Goal: Task Accomplishment & Management: Manage account settings

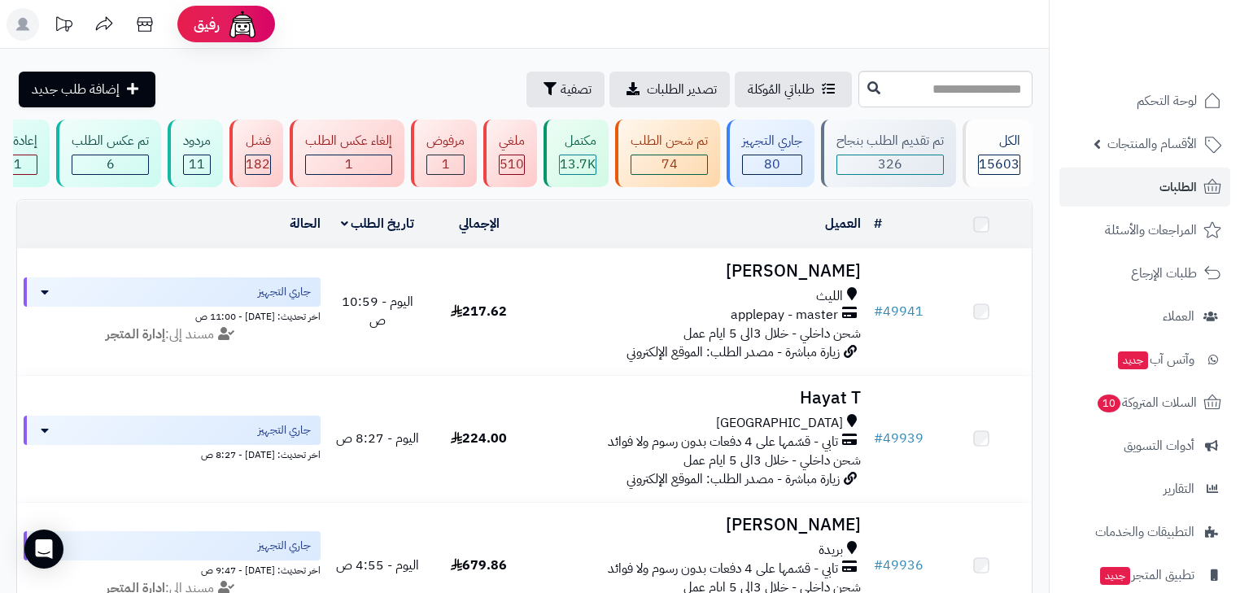
scroll to position [130, 0]
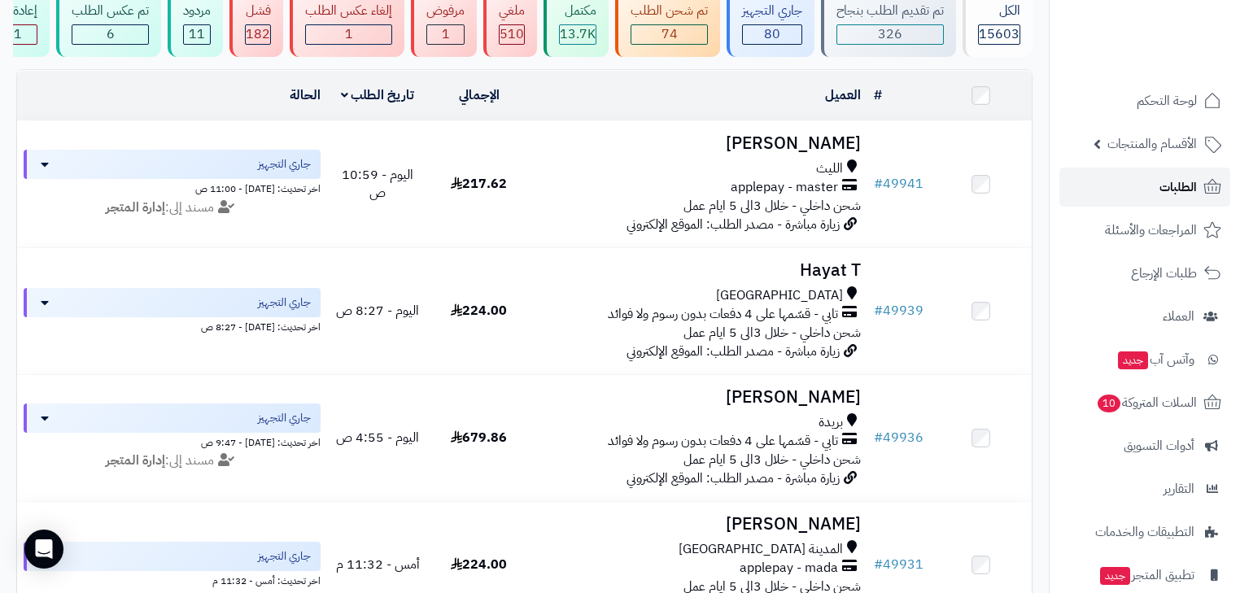
click at [1139, 202] on link "الطلبات" at bounding box center [1144, 187] width 171 height 39
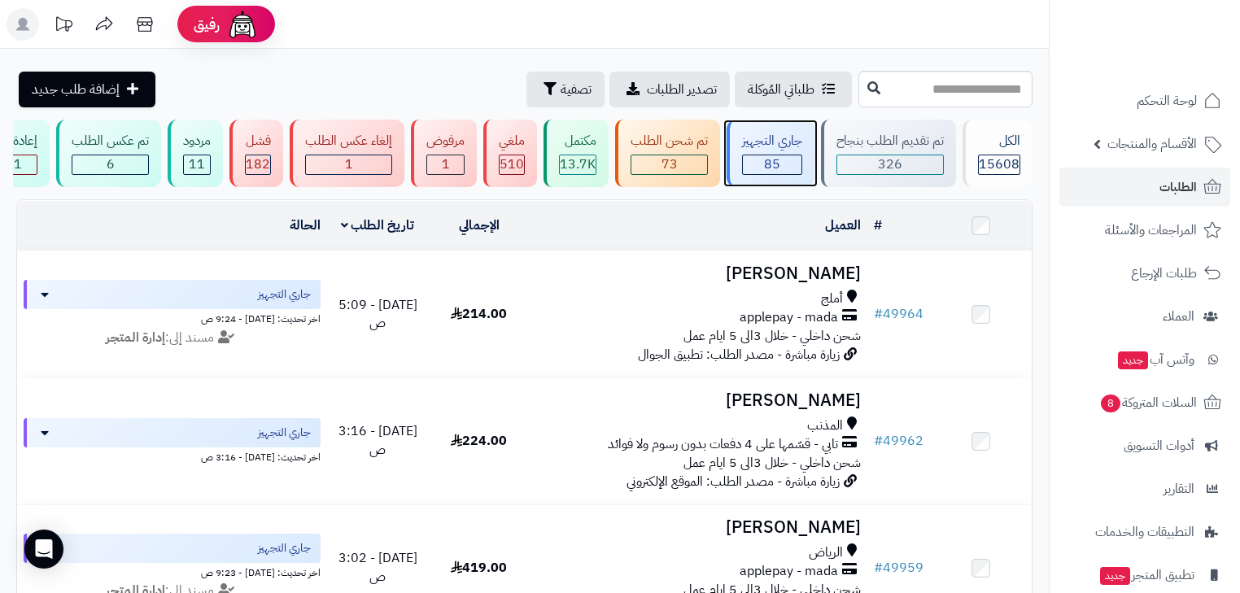
click at [785, 150] on div "جاري التجهيز" at bounding box center [772, 141] width 60 height 19
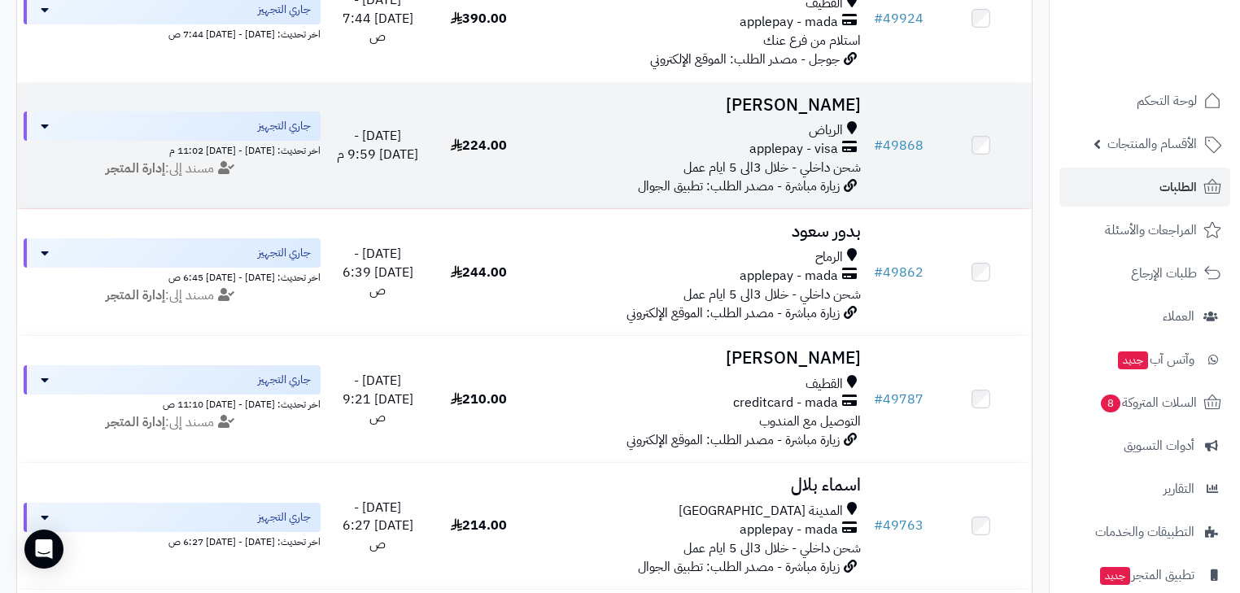
scroll to position [1692, 0]
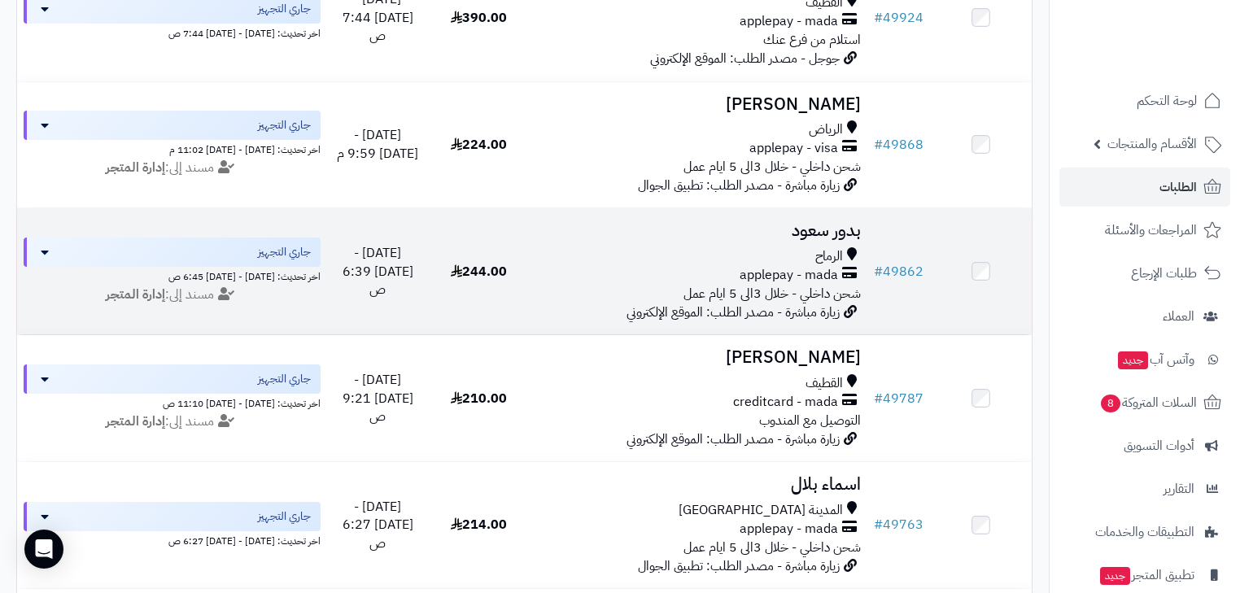
click at [797, 303] on span "شحن داخلي - خلال 3الى 5 ايام عمل" at bounding box center [771, 294] width 177 height 20
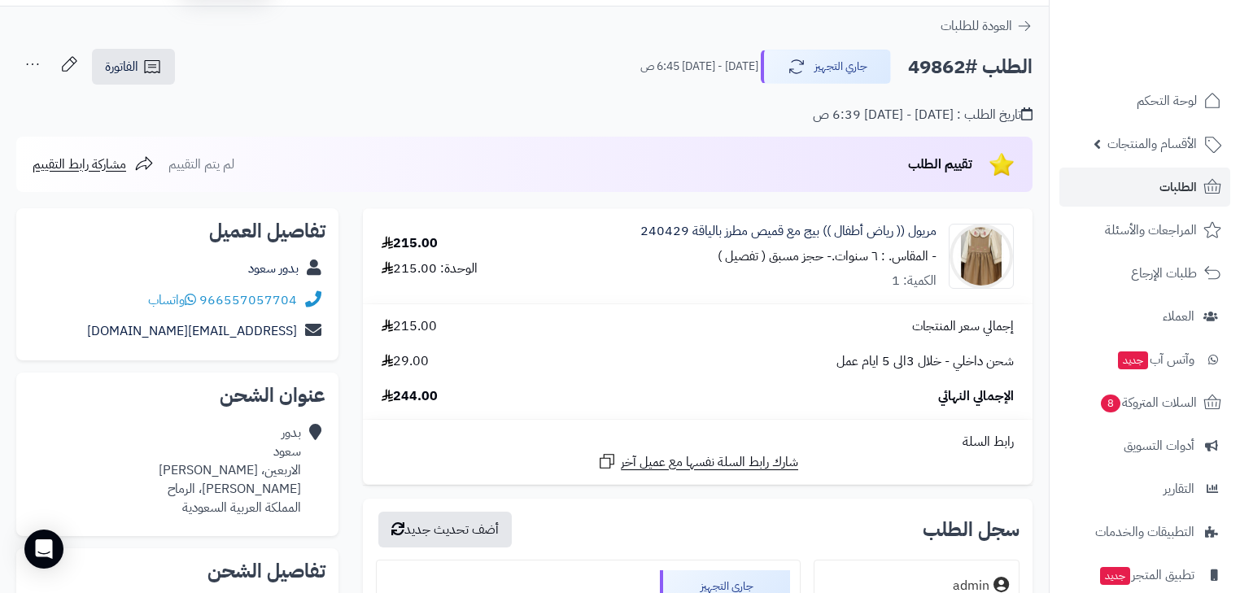
scroll to position [65, 0]
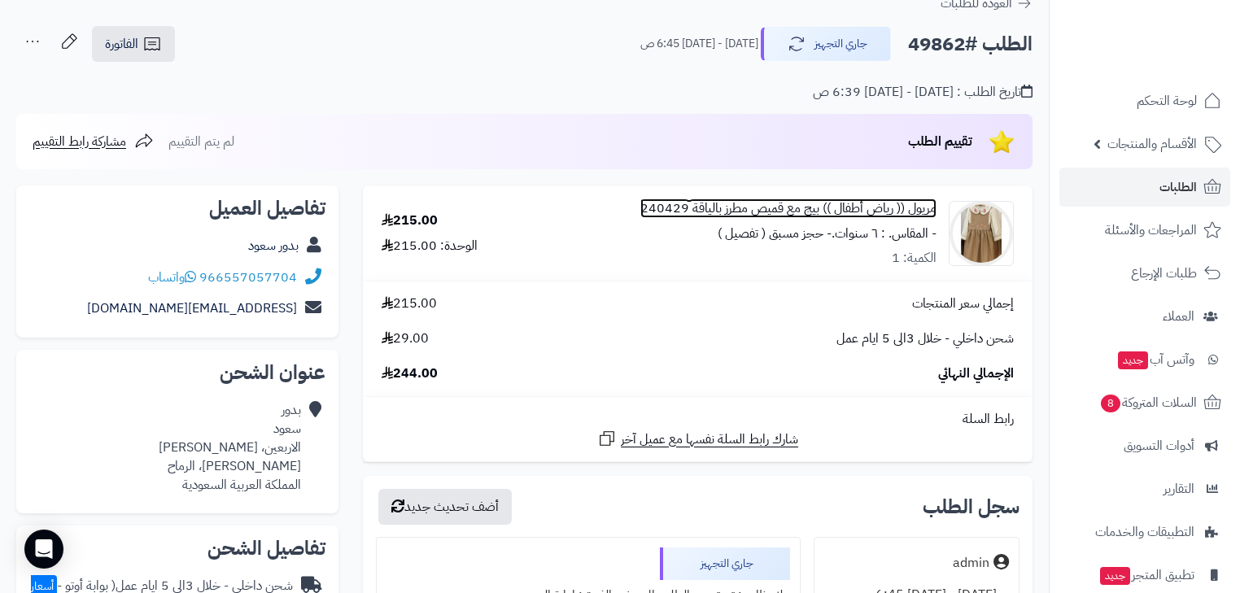
click at [891, 211] on link "مريول (( رياض أطفال )) بيج مع قميص مطرز بالياقة 240429" at bounding box center [788, 208] width 296 height 19
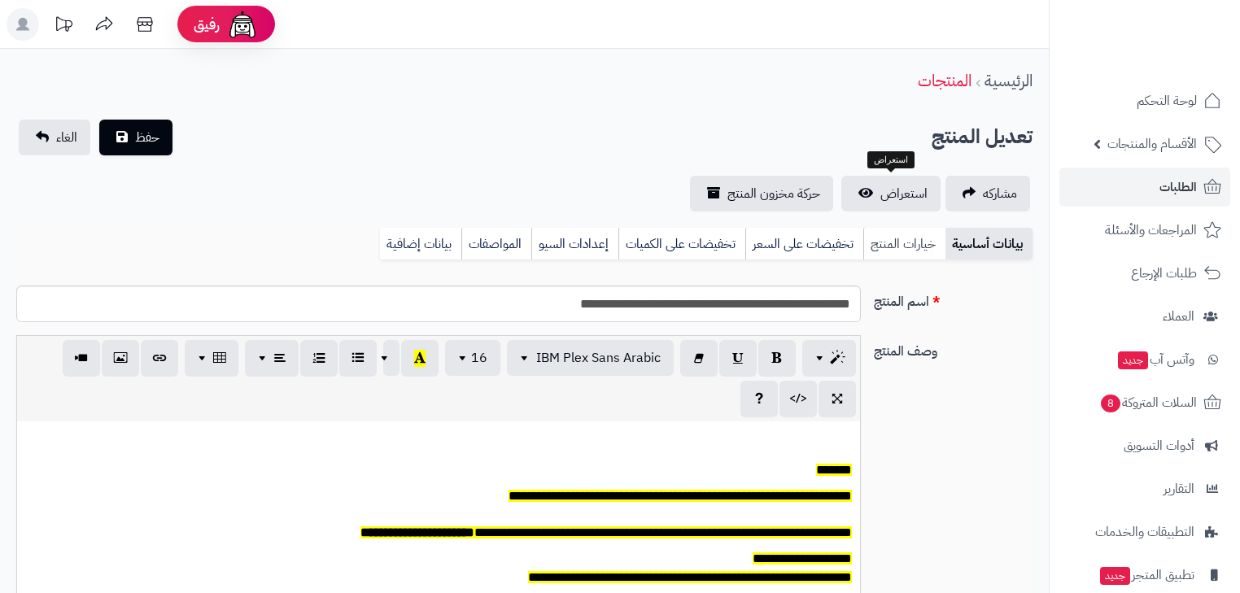
scroll to position [133, 0]
click at [896, 236] on link "خيارات المنتج" at bounding box center [904, 244] width 82 height 33
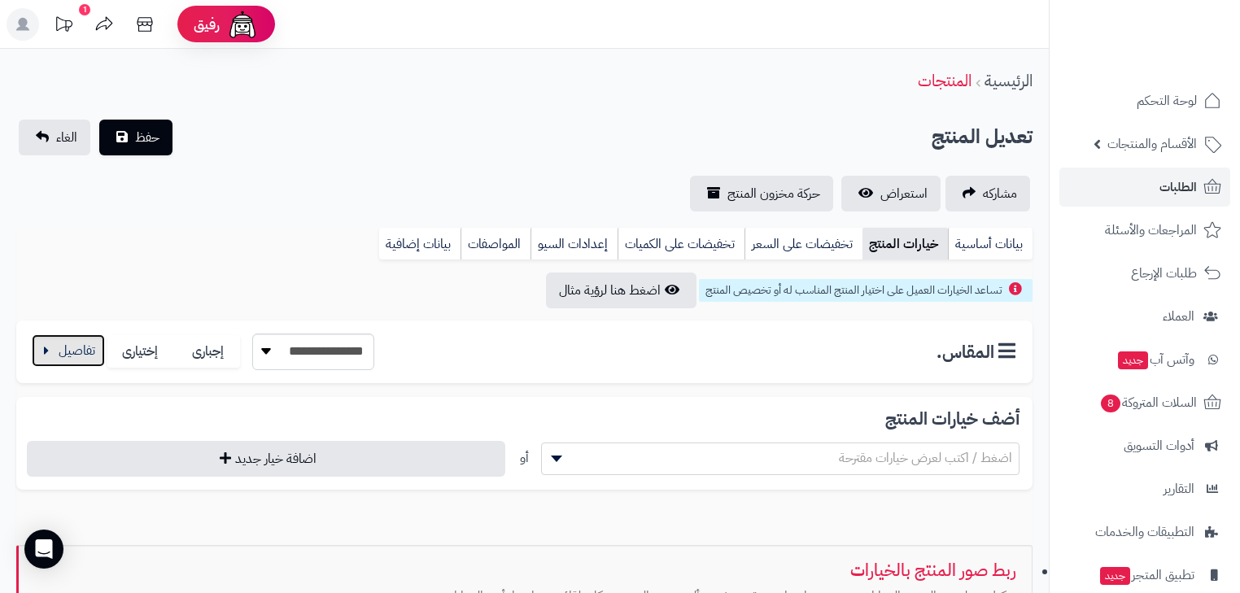
click at [58, 351] on button "button" at bounding box center [68, 350] width 73 height 33
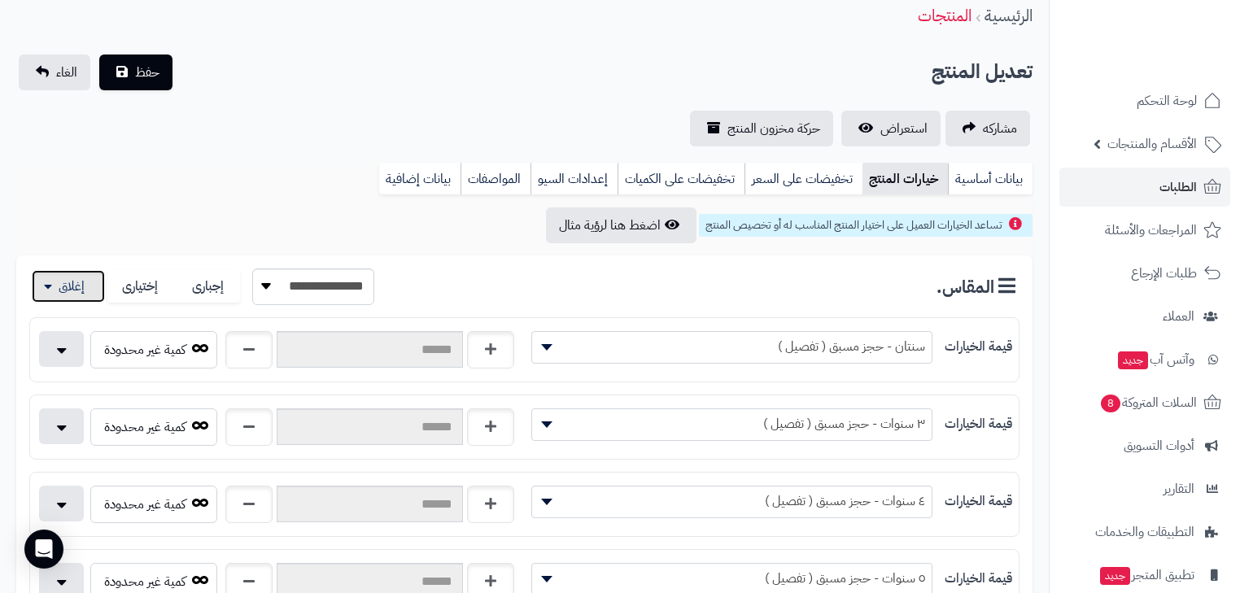
scroll to position [65, 0]
click at [862, 133] on link "استعراض" at bounding box center [890, 129] width 99 height 36
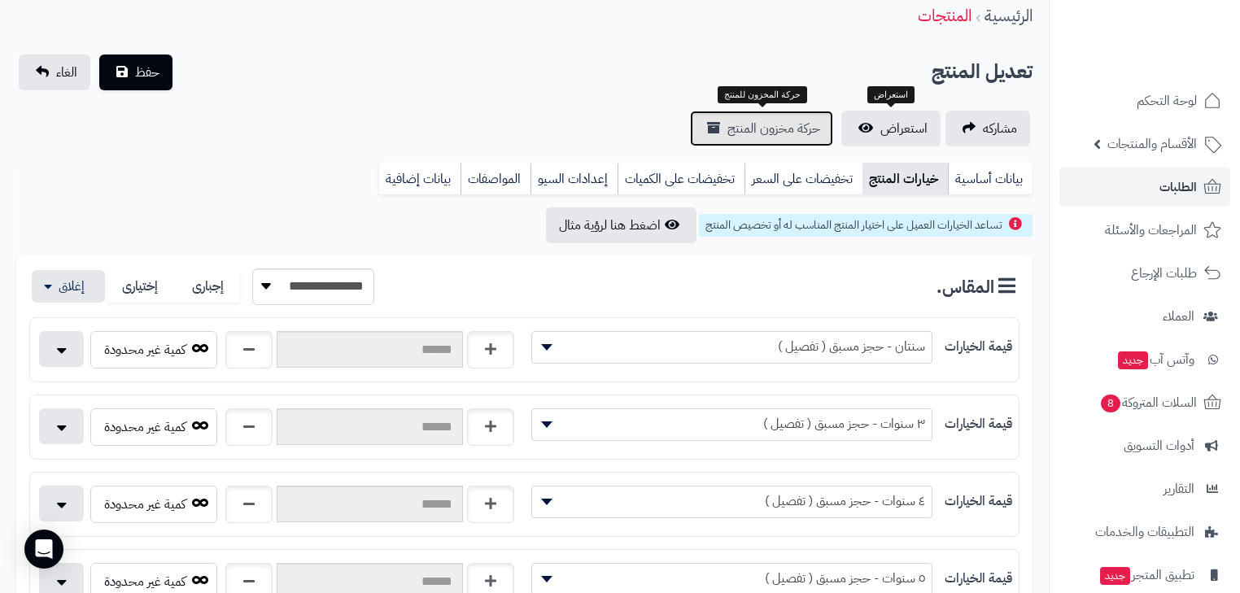
click at [748, 121] on span "حركة مخزون المنتج" at bounding box center [773, 129] width 93 height 20
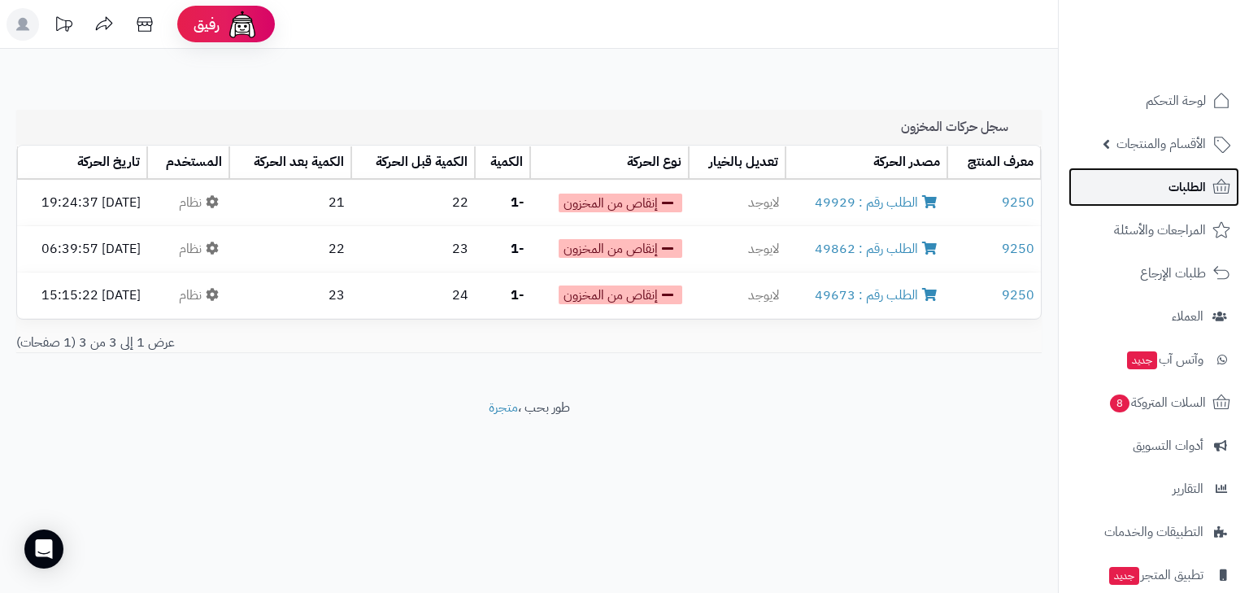
click at [1197, 182] on span "الطلبات" at bounding box center [1187, 187] width 37 height 23
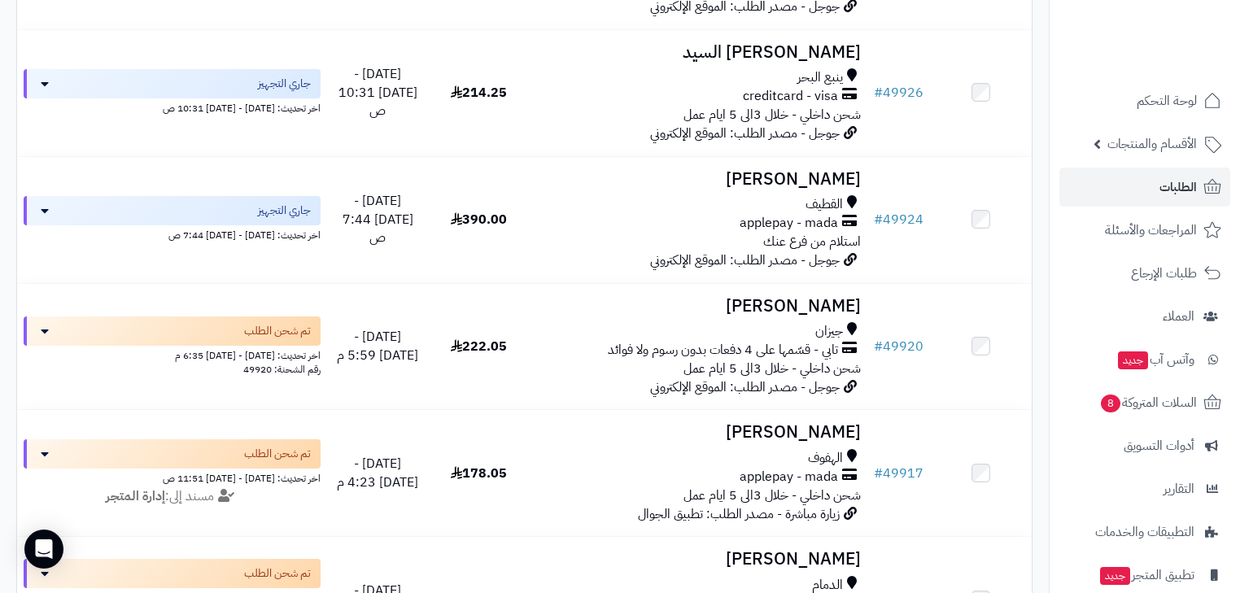
scroll to position [1489, 0]
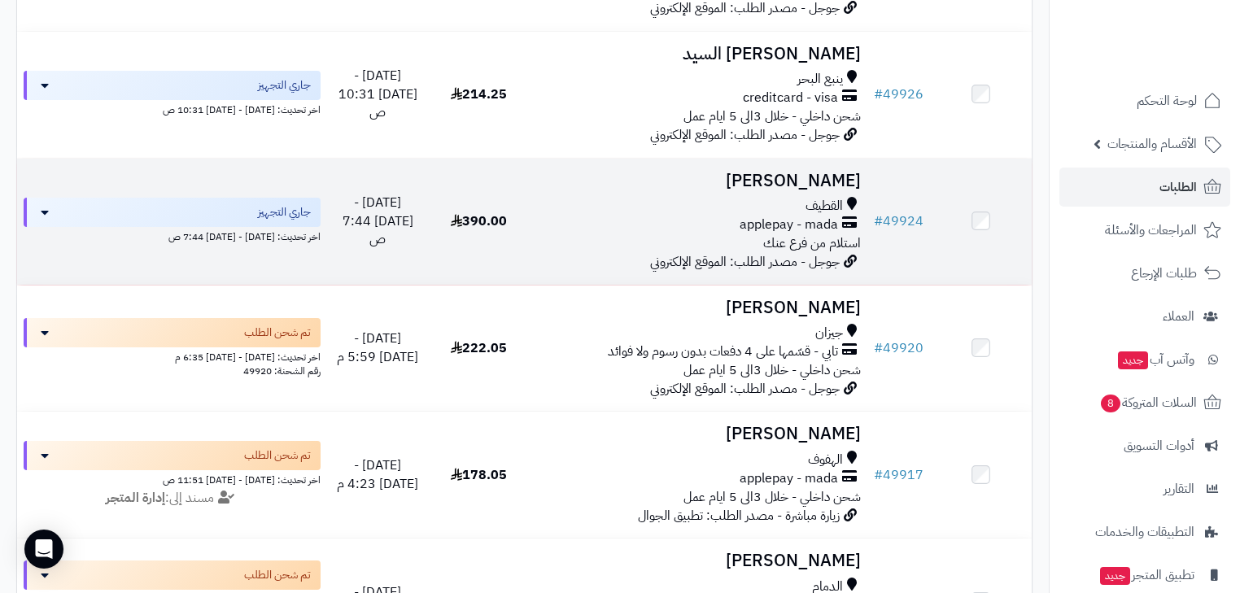
click at [771, 253] on span "استلام من فرع عنك" at bounding box center [812, 243] width 98 height 20
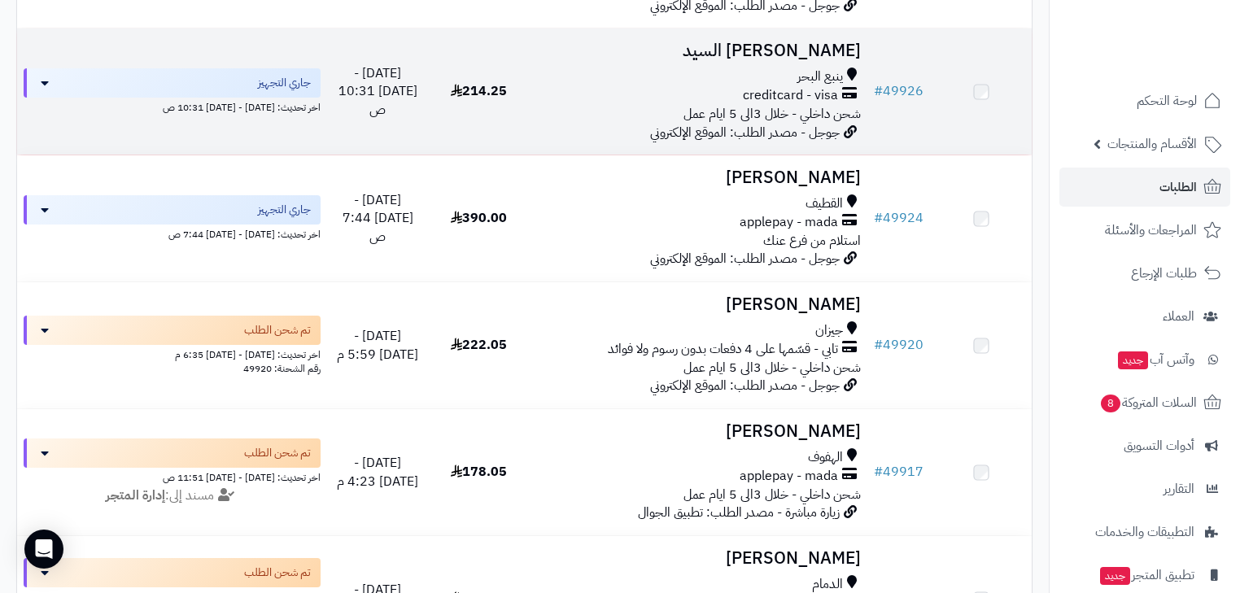
scroll to position [1489, 0]
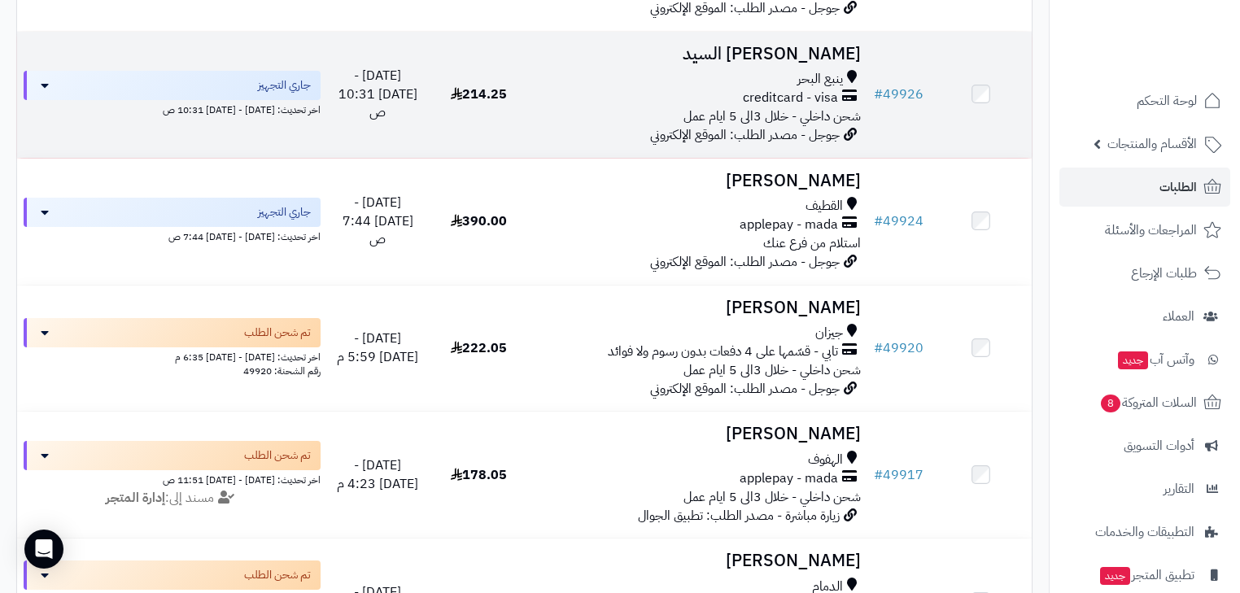
click at [769, 143] on span "جوجل - مصدر الطلب: الموقع الإلكتروني" at bounding box center [745, 135] width 190 height 20
click at [838, 107] on span "creditcard - visa" at bounding box center [790, 98] width 95 height 19
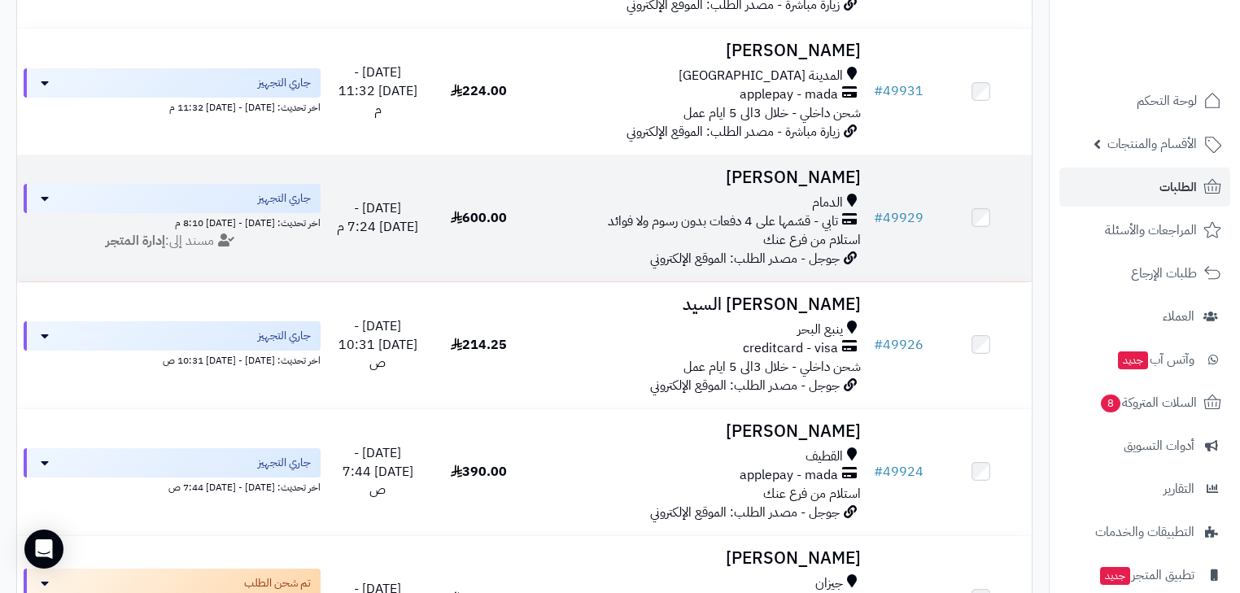
scroll to position [1228, 0]
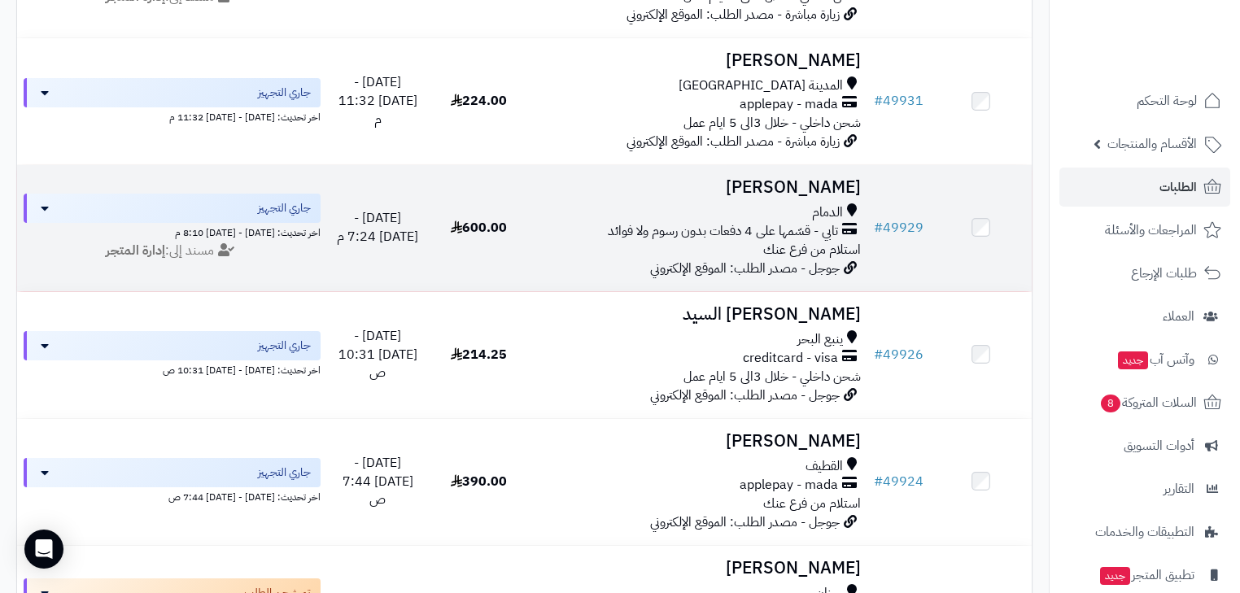
click at [810, 222] on div "الدمام" at bounding box center [698, 212] width 325 height 19
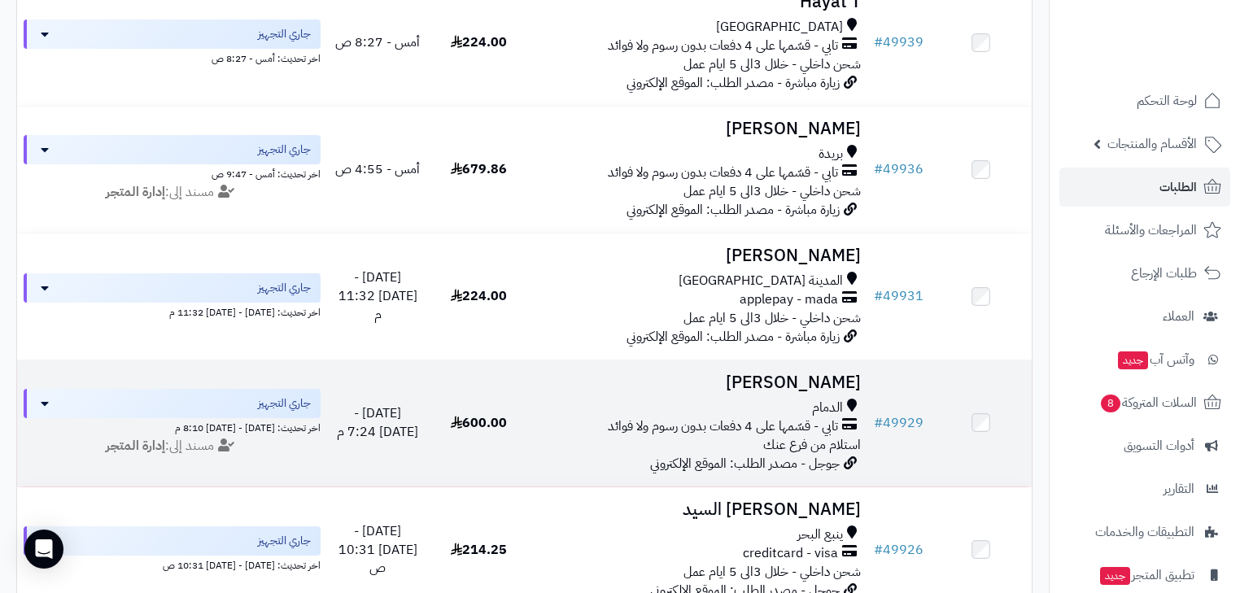
scroll to position [968, 0]
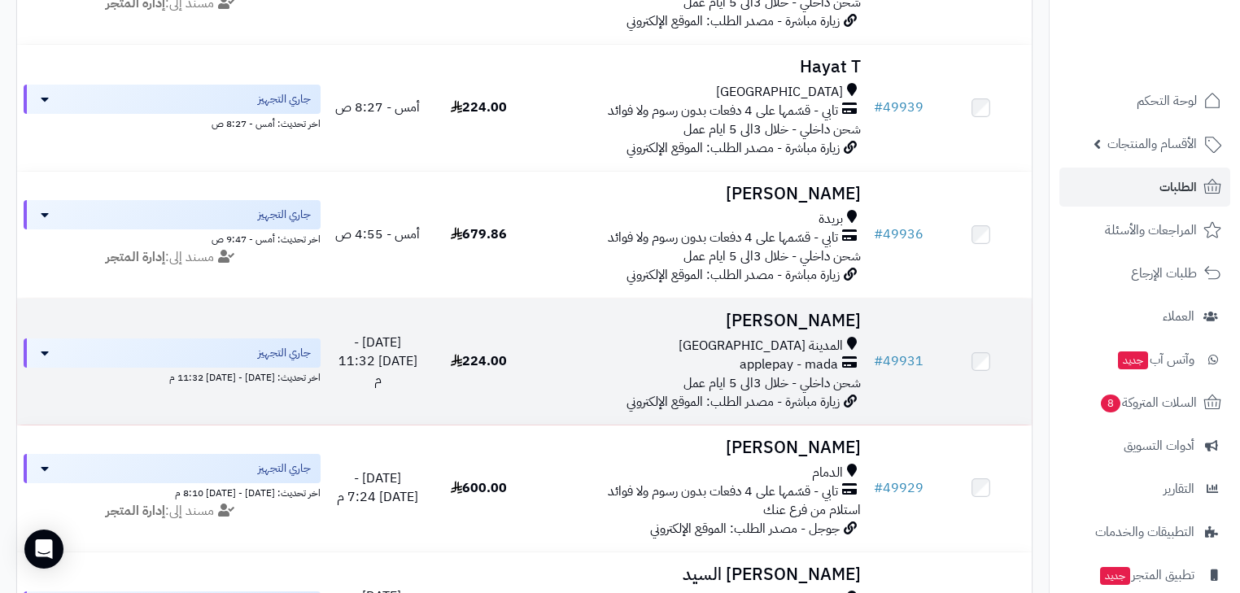
click at [794, 330] on h3 "Aeshah Almutairi" at bounding box center [698, 321] width 325 height 19
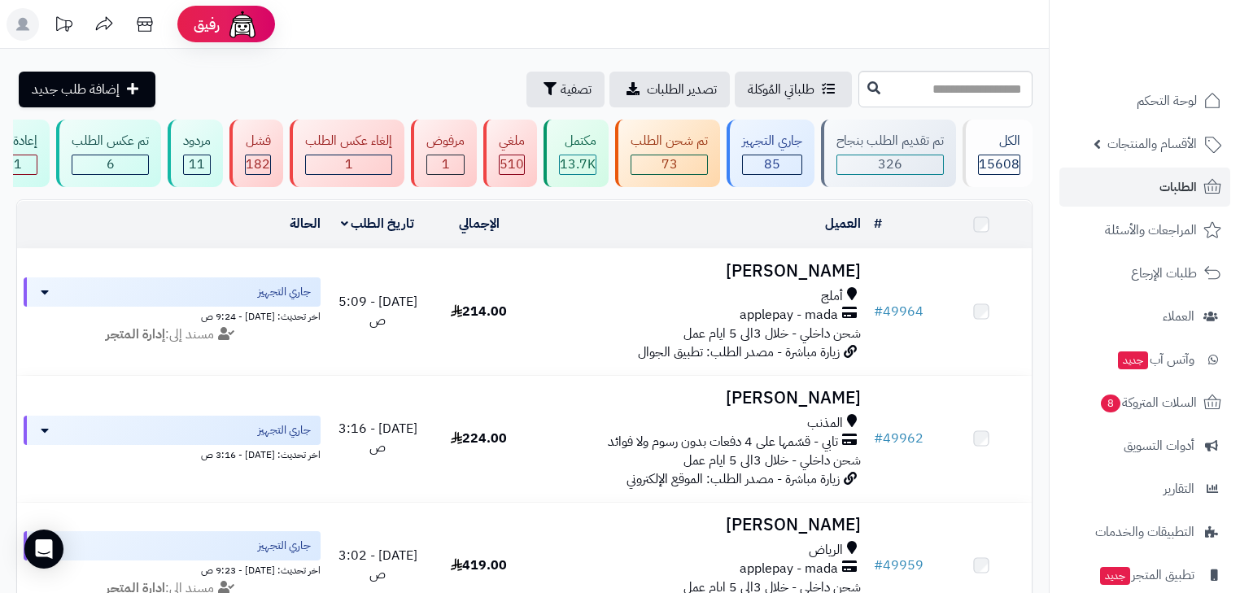
scroll to position [968, 0]
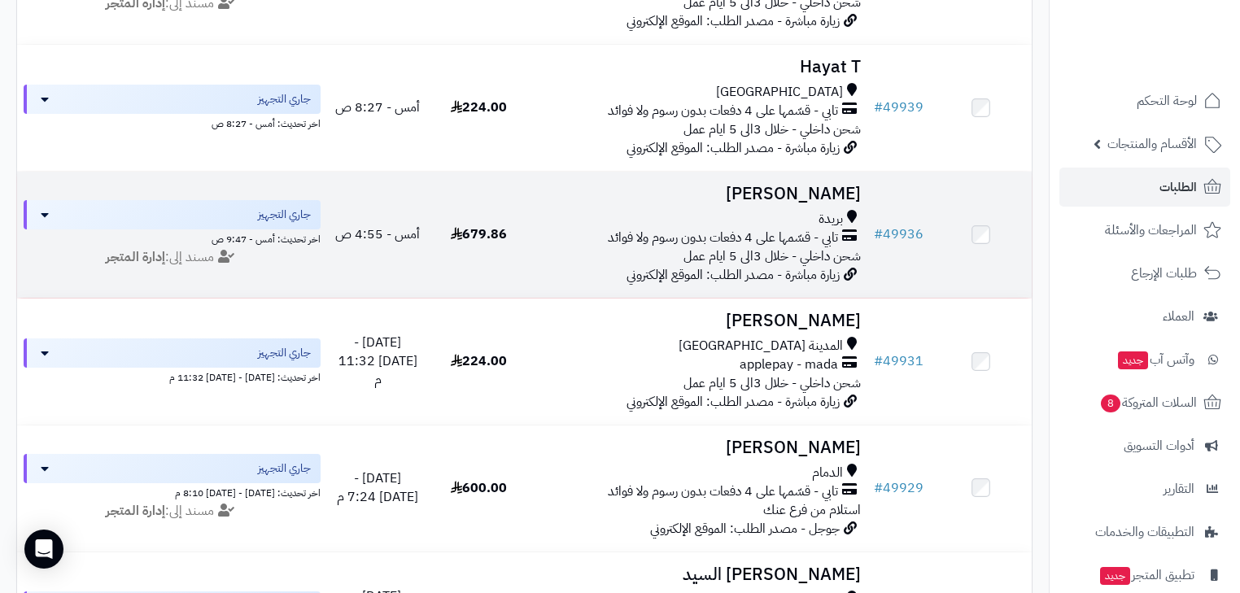
click at [697, 227] on div "بريدة" at bounding box center [698, 219] width 325 height 19
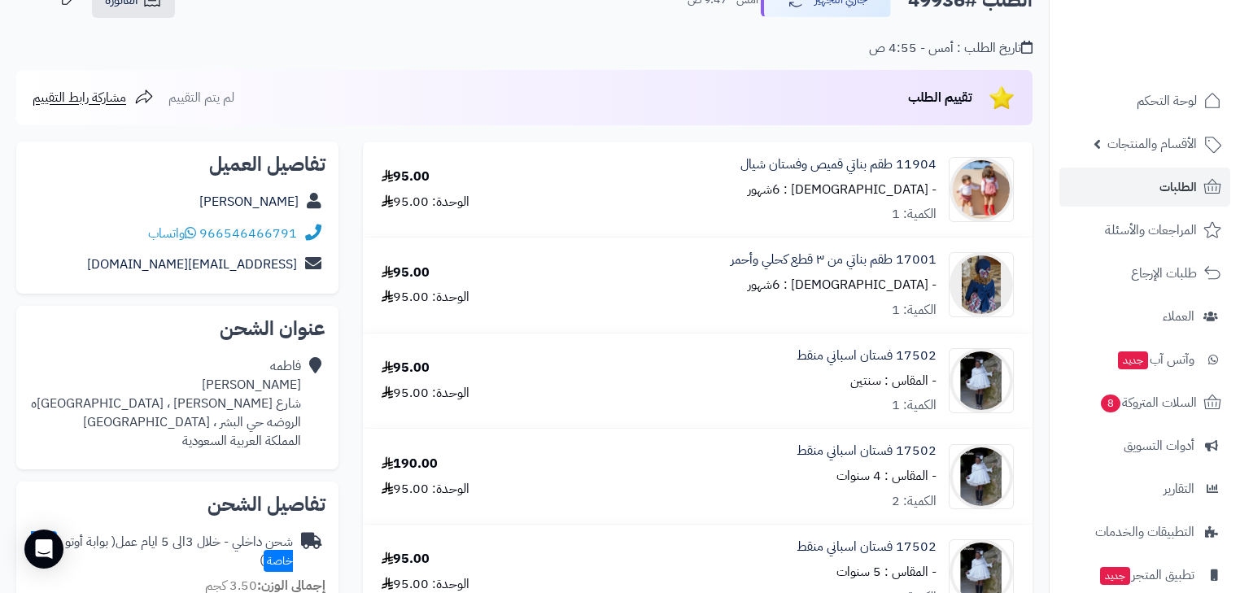
scroll to position [130, 0]
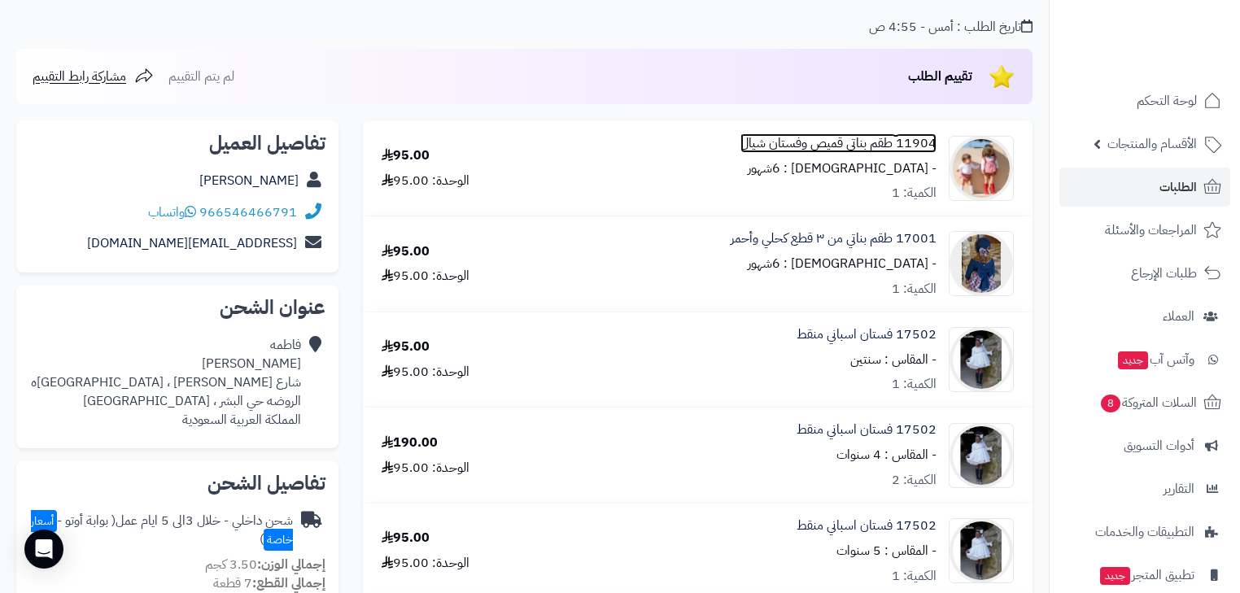
click at [873, 137] on link "11904 طقم بناتي قميص وفستان شيال" at bounding box center [838, 143] width 196 height 19
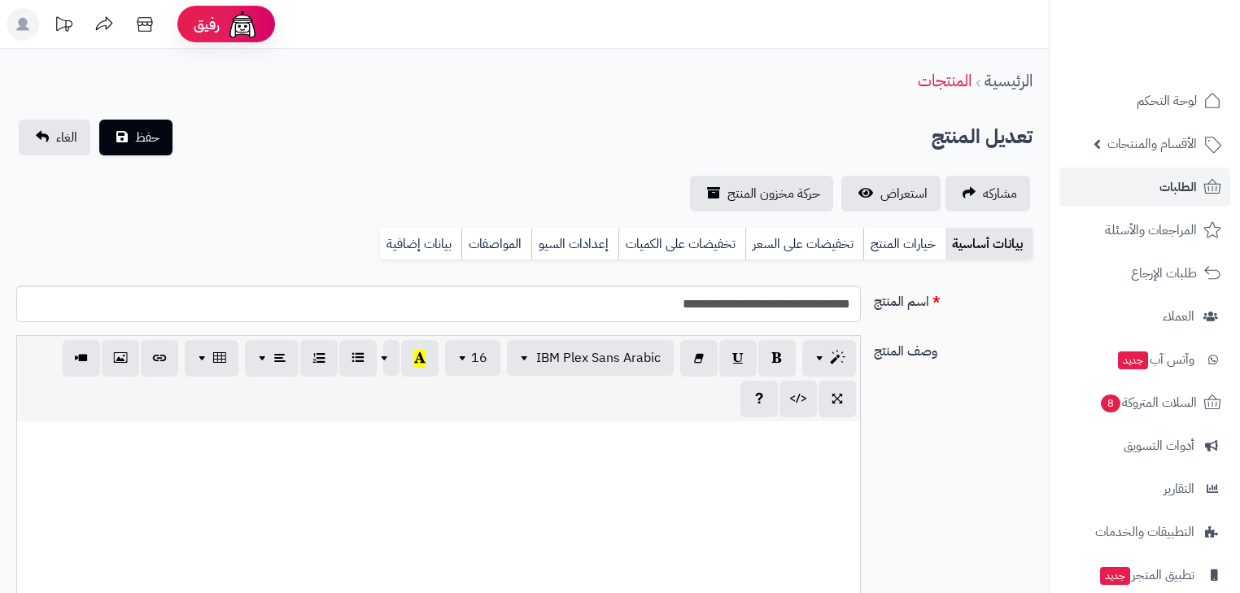
scroll to position [235, 0]
click at [429, 237] on link "بيانات إضافية" at bounding box center [420, 244] width 81 height 33
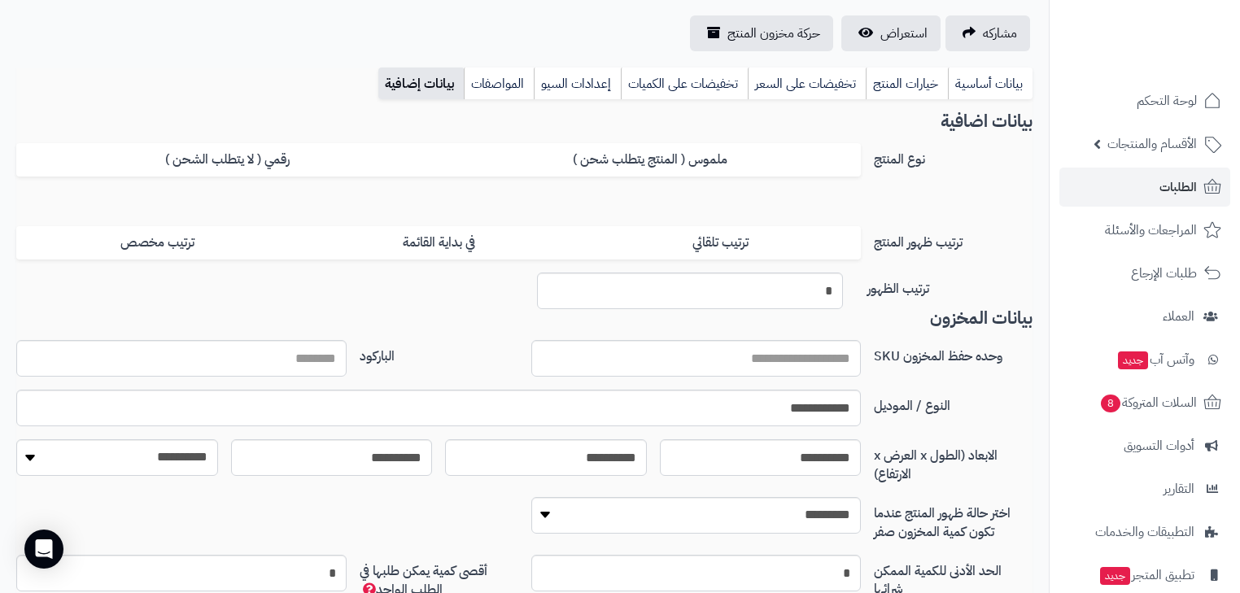
scroll to position [0, 0]
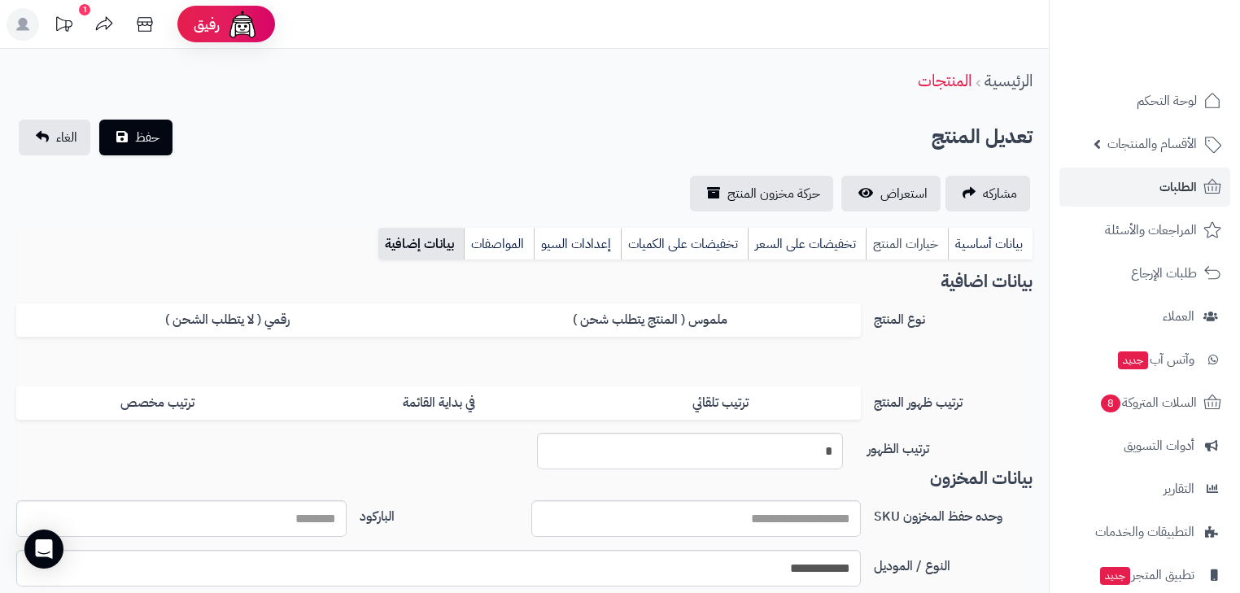
click at [906, 247] on link "خيارات المنتج" at bounding box center [906, 244] width 82 height 33
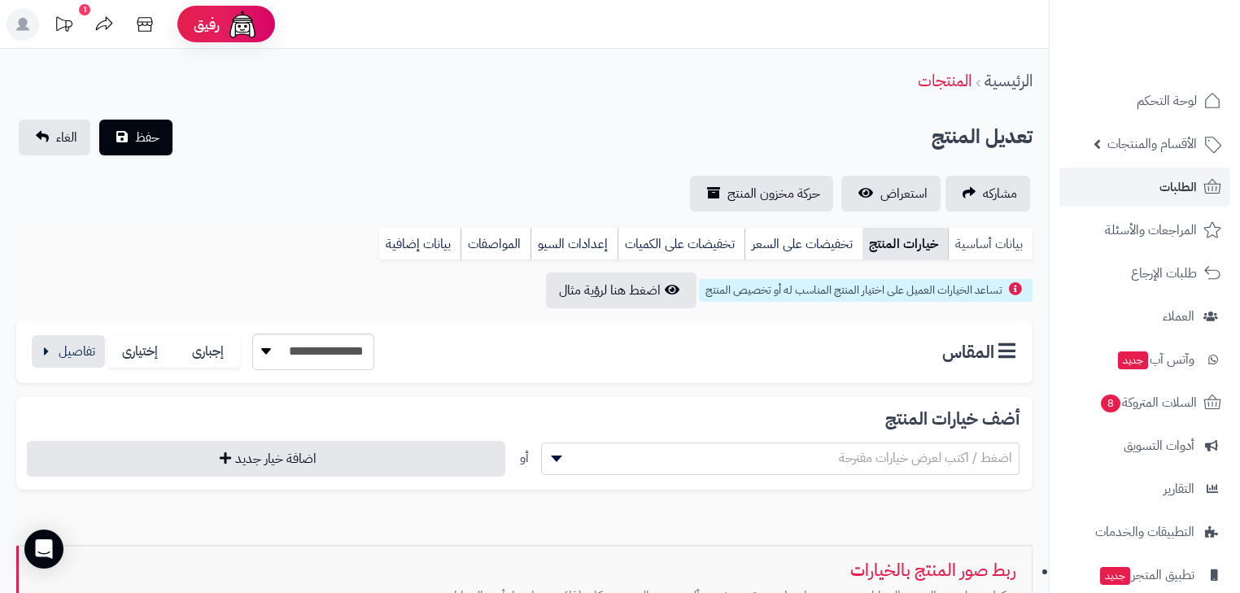
click at [966, 244] on link "بيانات أساسية" at bounding box center [990, 244] width 85 height 33
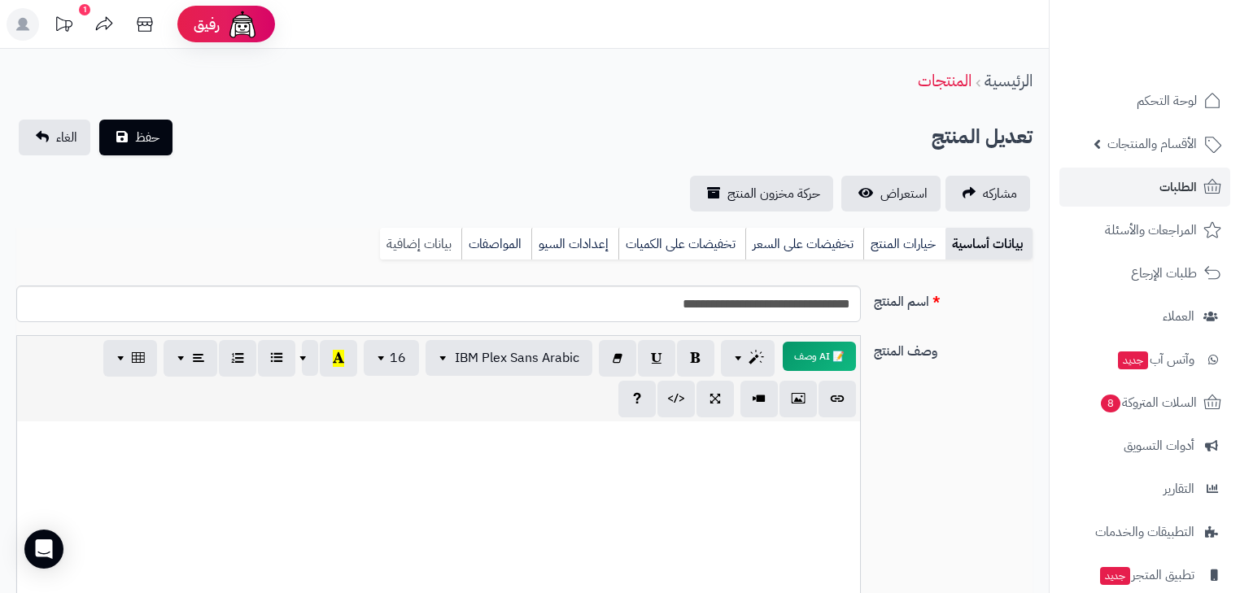
click at [423, 236] on link "بيانات إضافية" at bounding box center [420, 244] width 81 height 33
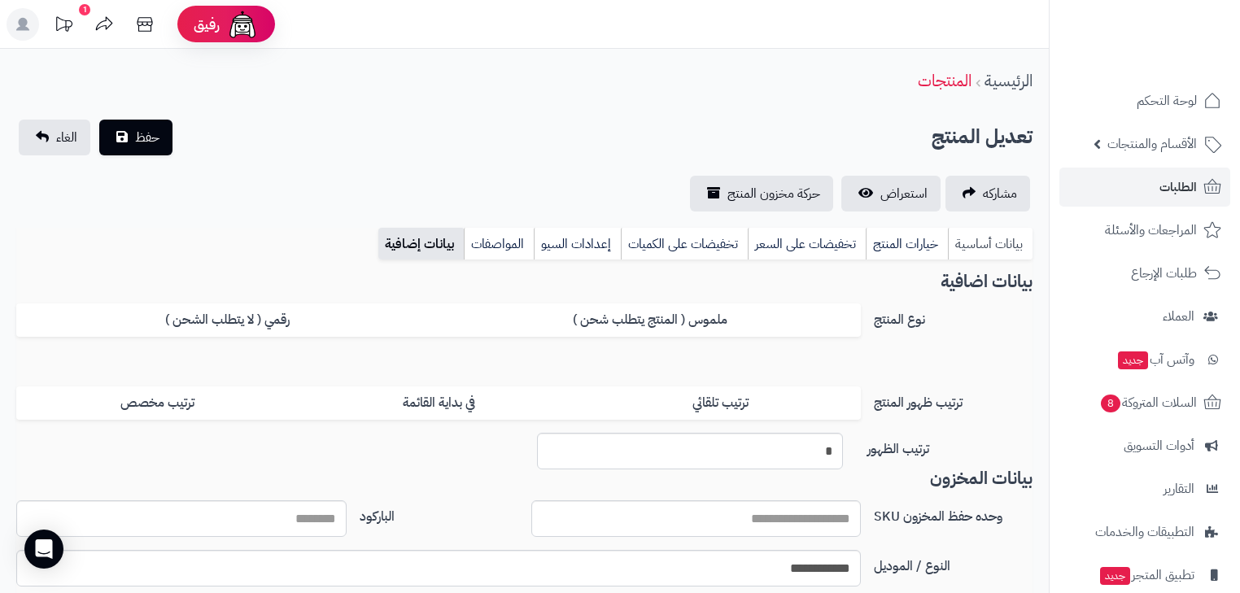
click at [985, 241] on link "بيانات أساسية" at bounding box center [990, 244] width 85 height 33
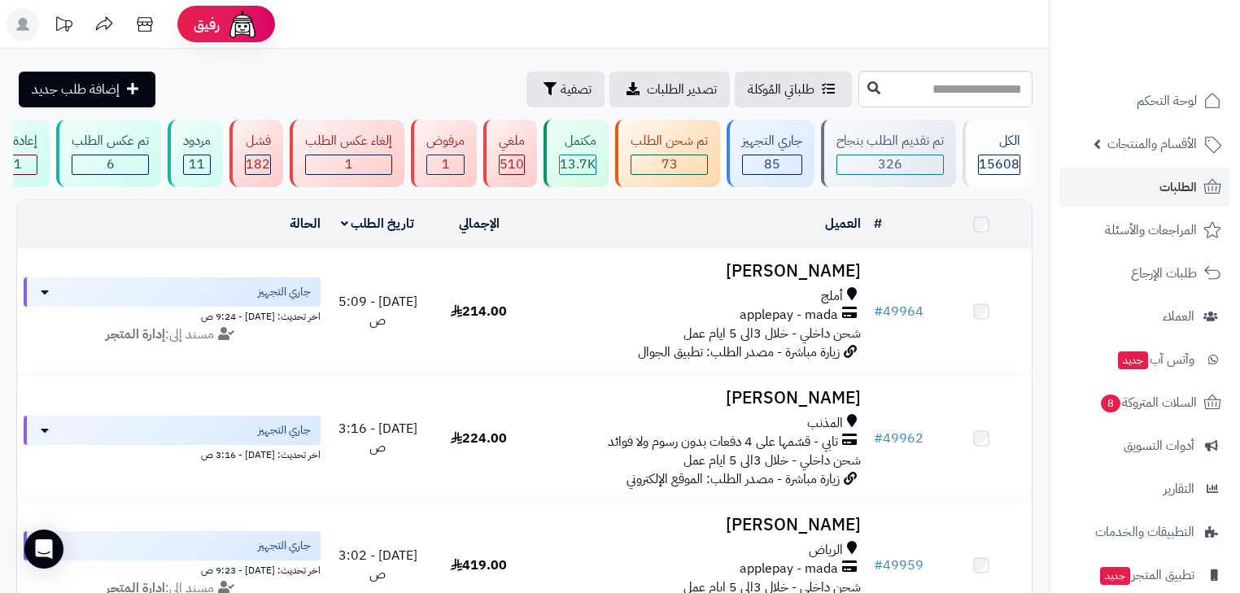
scroll to position [968, 0]
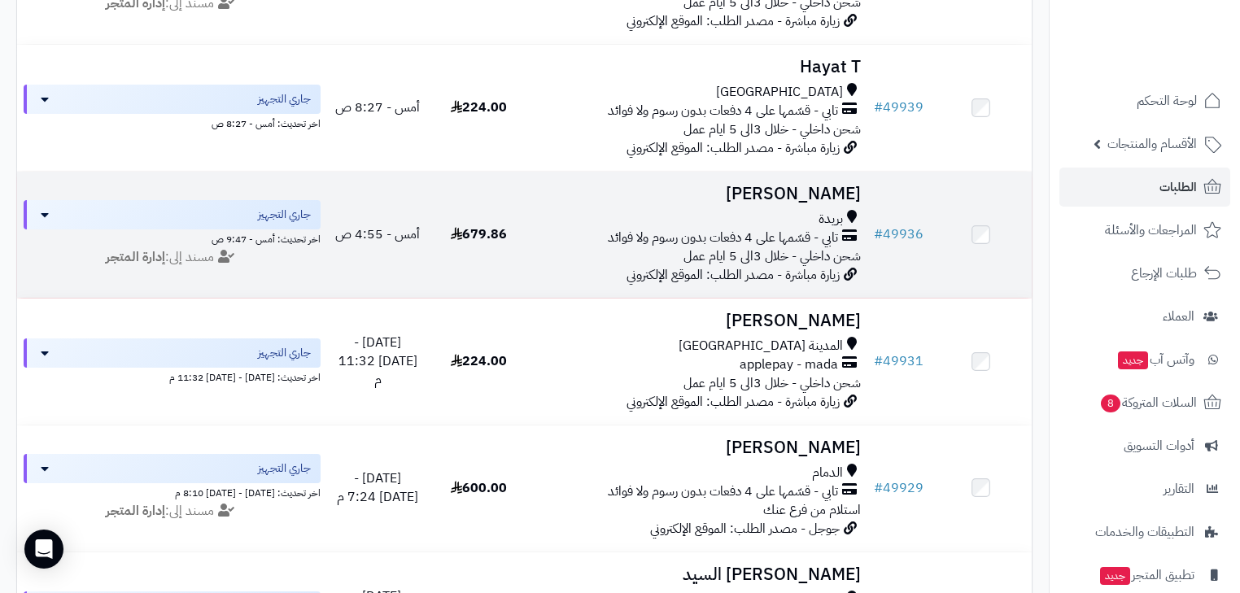
click at [809, 277] on span "زيارة مباشرة - مصدر الطلب: الموقع الإلكتروني" at bounding box center [732, 275] width 213 height 20
click at [807, 266] on span "شحن داخلي - خلال 3الى 5 ايام عمل" at bounding box center [771, 256] width 177 height 20
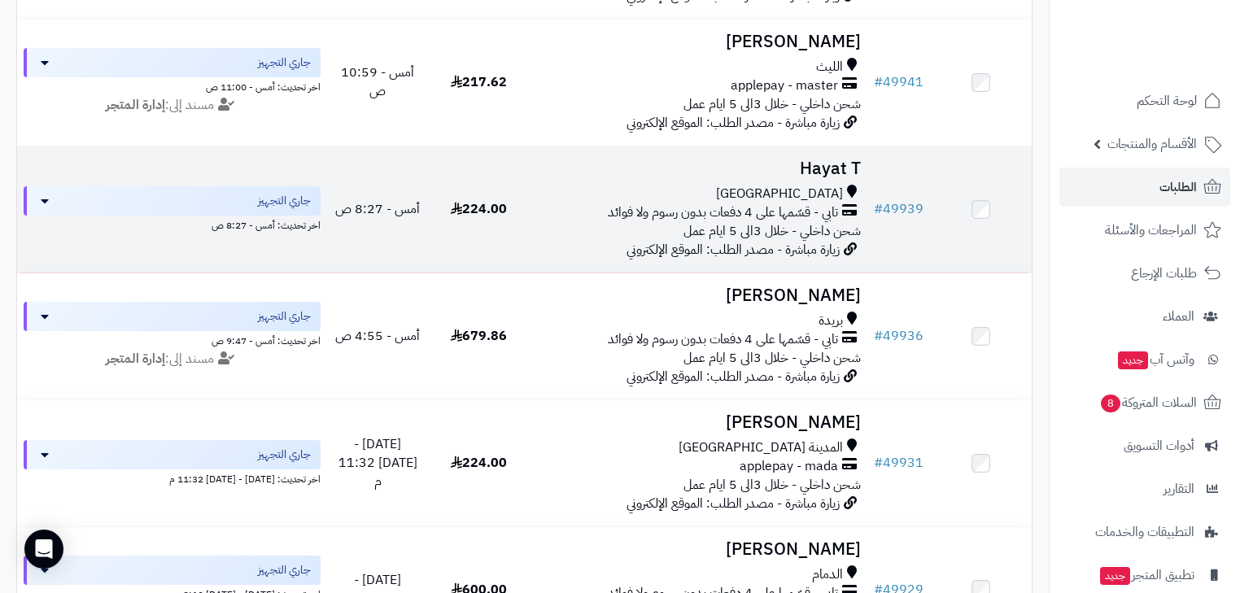
scroll to position [838, 0]
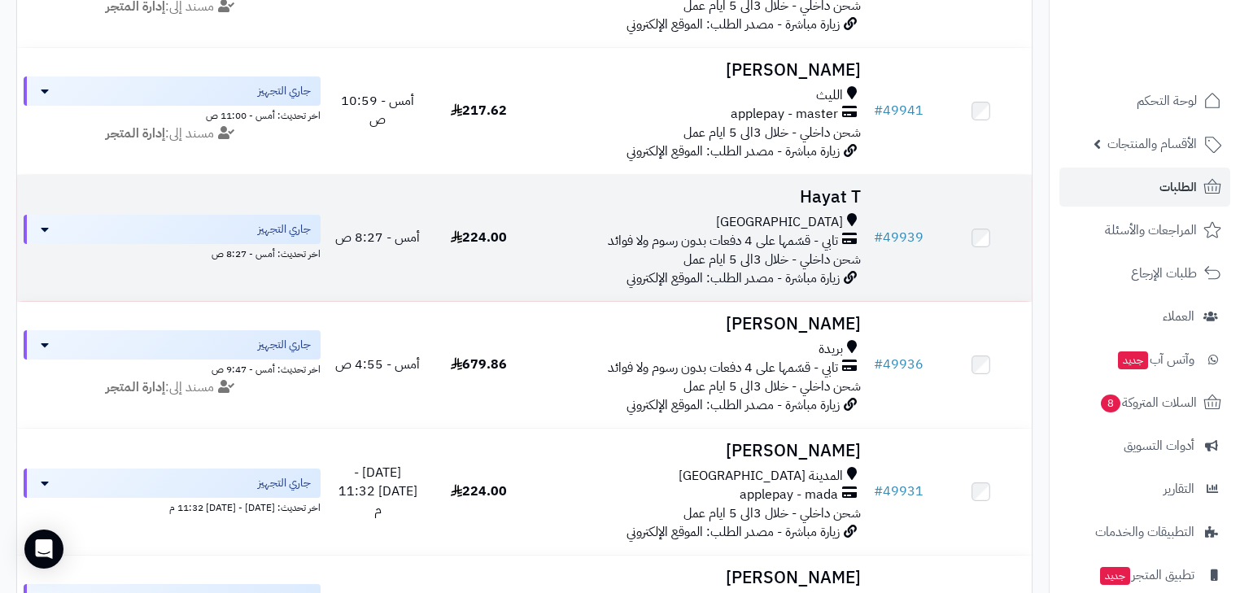
click at [791, 242] on span "تابي - قسّمها على 4 دفعات بدون رسوم ولا فوائد" at bounding box center [723, 241] width 230 height 19
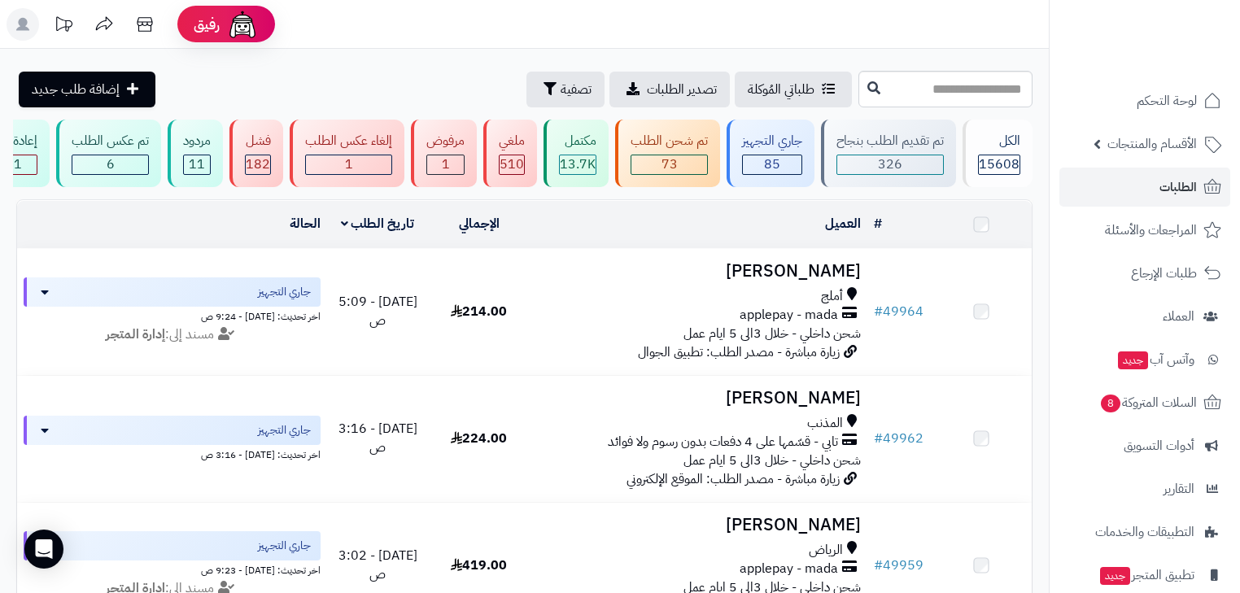
scroll to position [838, 0]
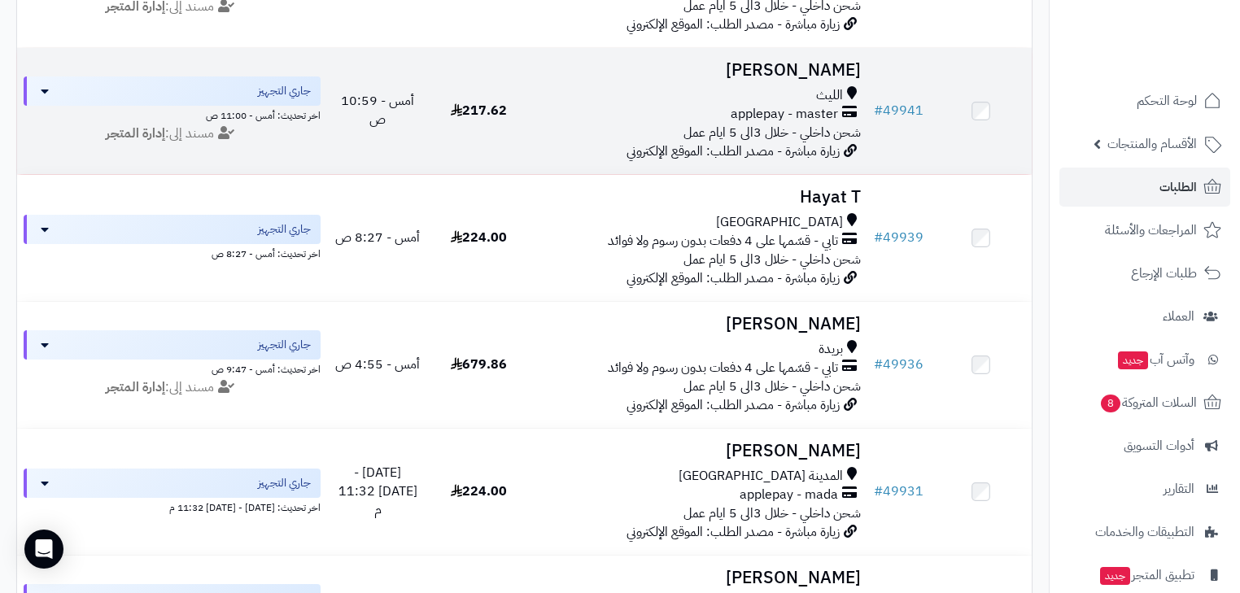
click at [729, 153] on span "زيارة مباشرة - مصدر الطلب: الموقع الإلكتروني" at bounding box center [732, 152] width 213 height 20
click at [766, 105] on div "الليث" at bounding box center [698, 95] width 325 height 19
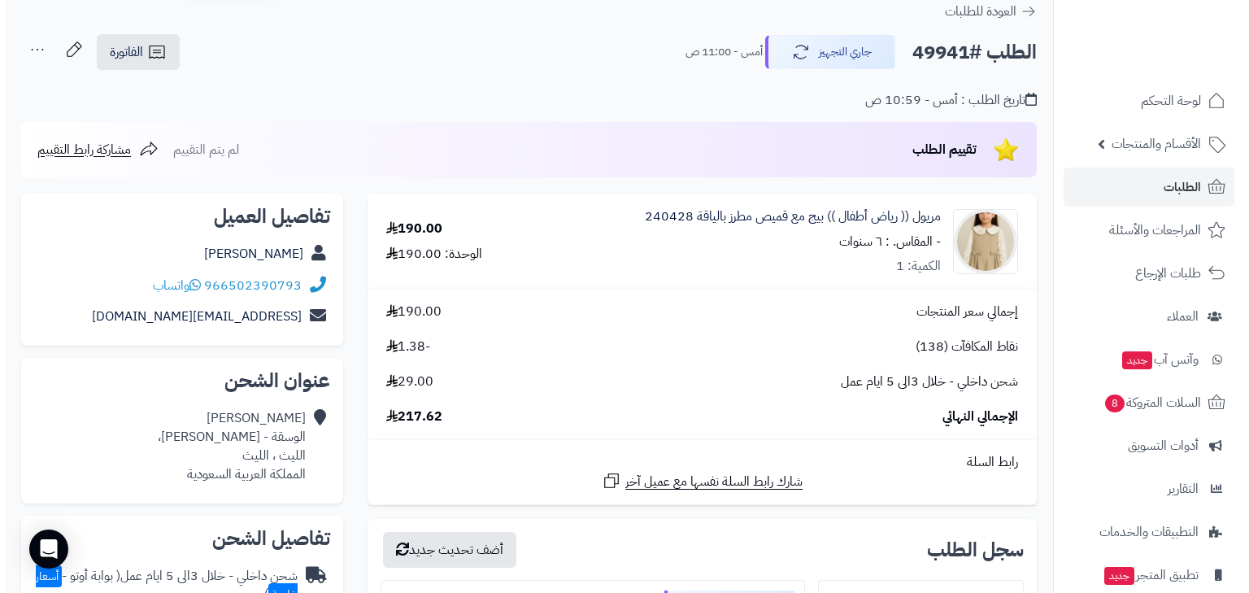
scroll to position [260, 0]
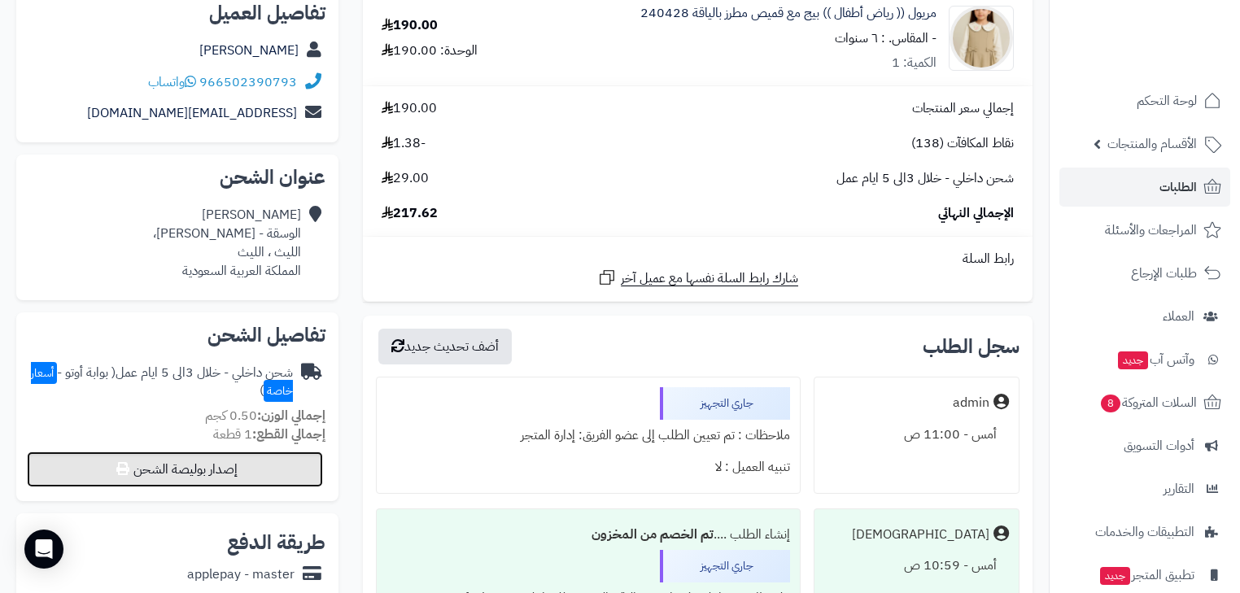
click at [255, 466] on button "إصدار بوليصة الشحن" at bounding box center [175, 469] width 296 height 36
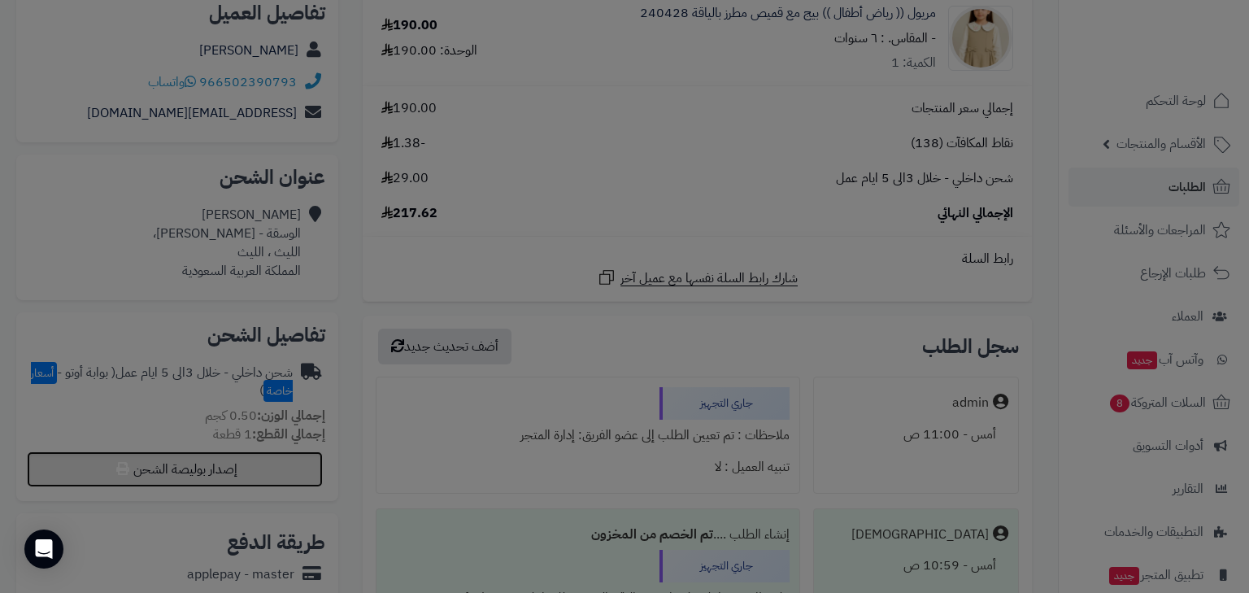
select select "***"
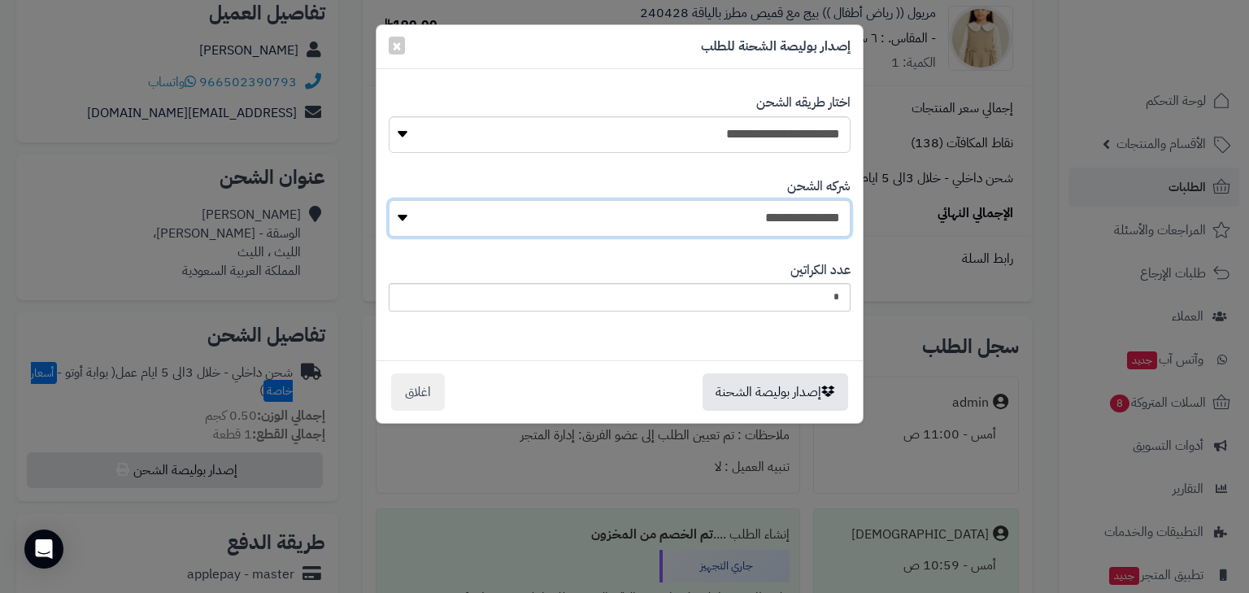
click at [819, 225] on select "**********" at bounding box center [620, 218] width 462 height 37
select select "****"
click at [393, 200] on select "**********" at bounding box center [620, 218] width 462 height 37
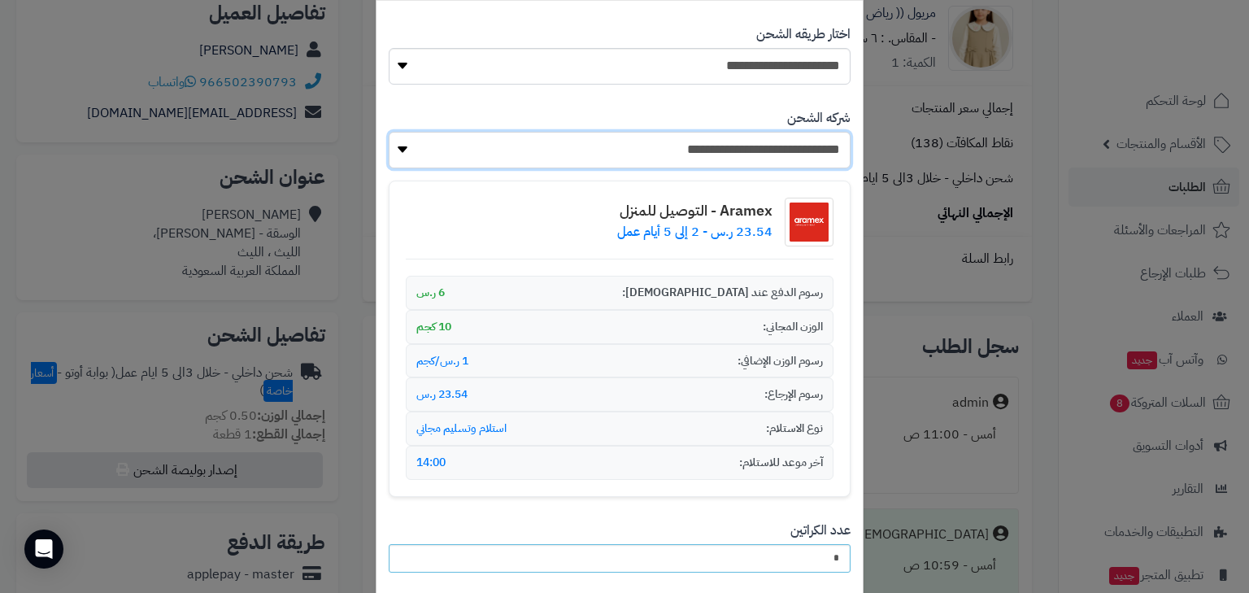
scroll to position [181, 0]
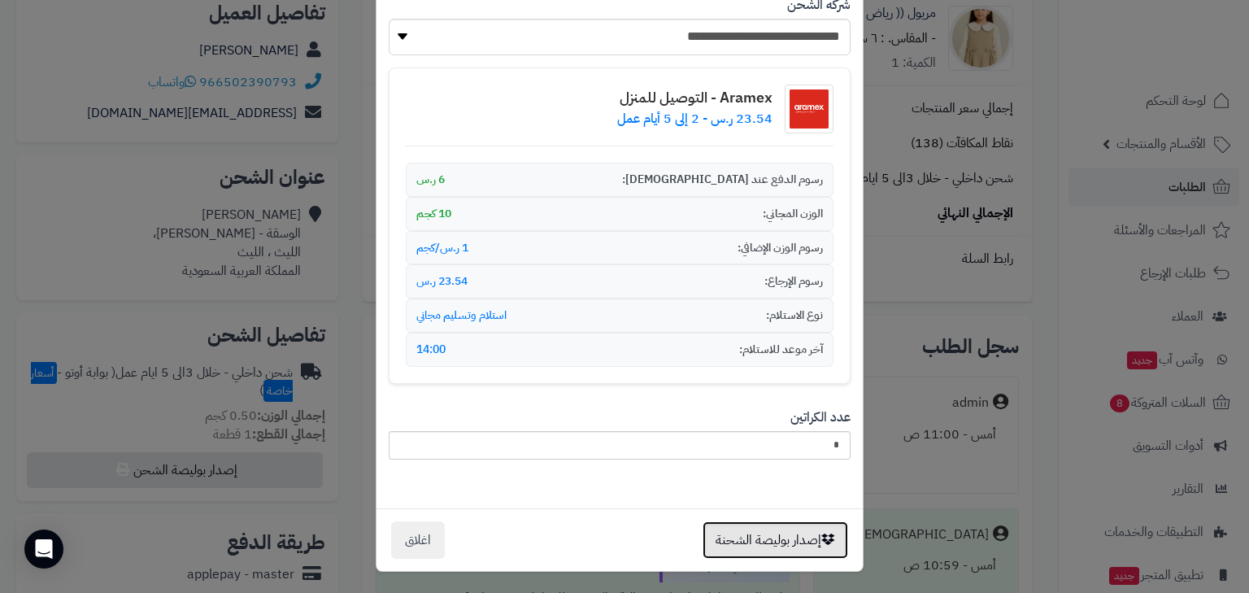
click at [791, 527] on button "إصدار بوليصة الشحنة" at bounding box center [776, 539] width 146 height 37
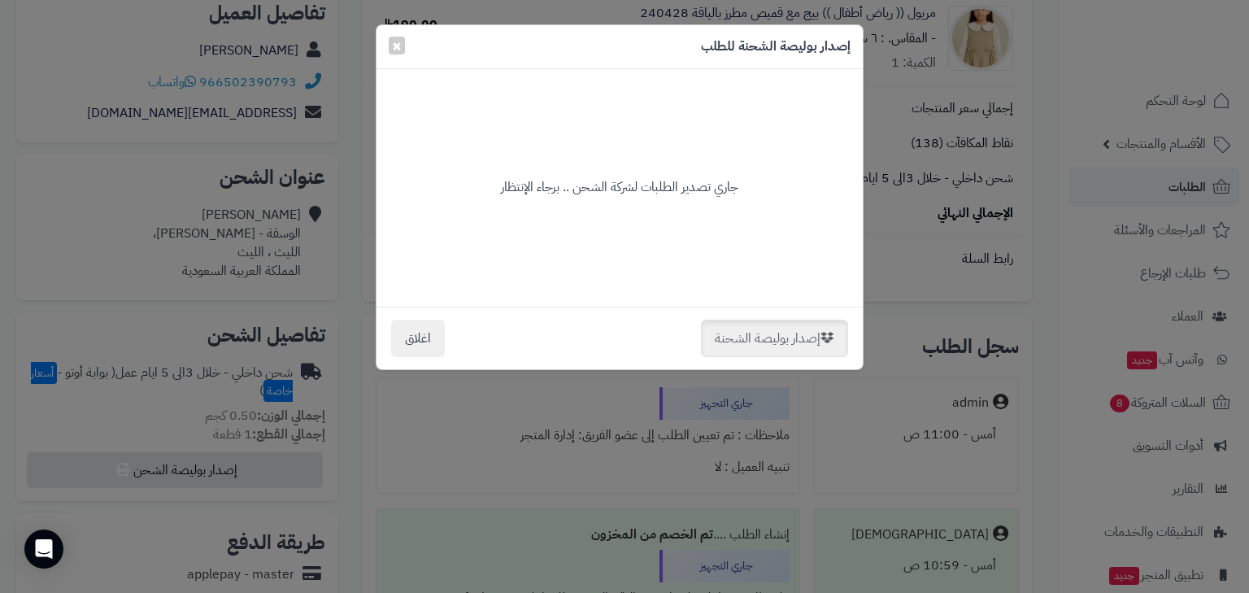
scroll to position [0, 0]
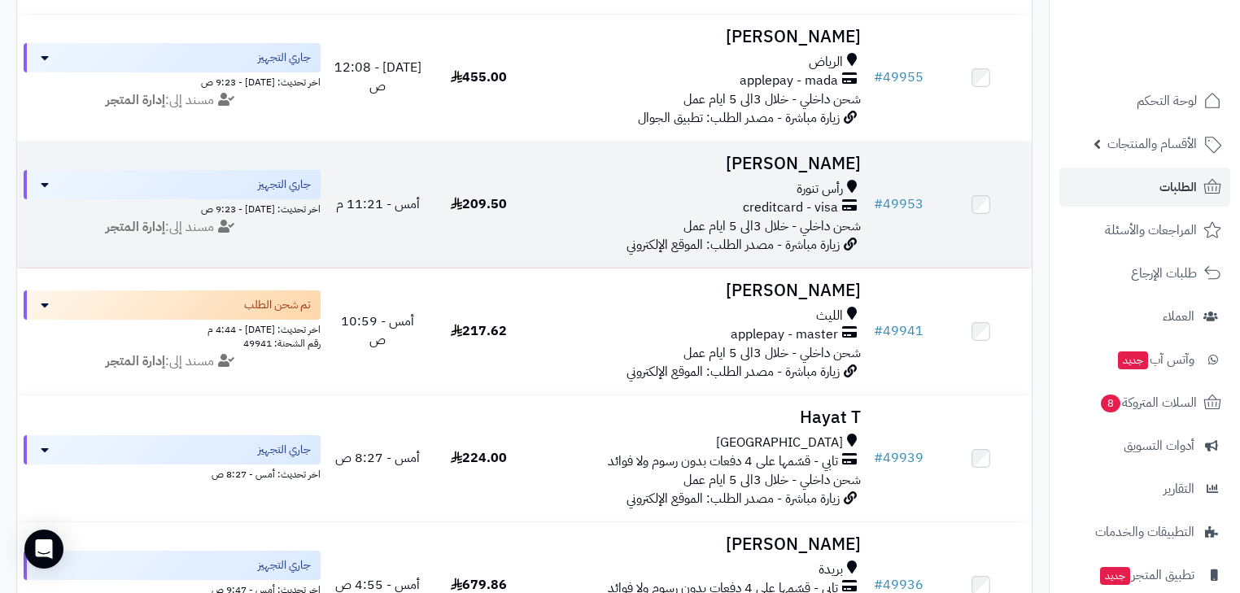
scroll to position [578, 0]
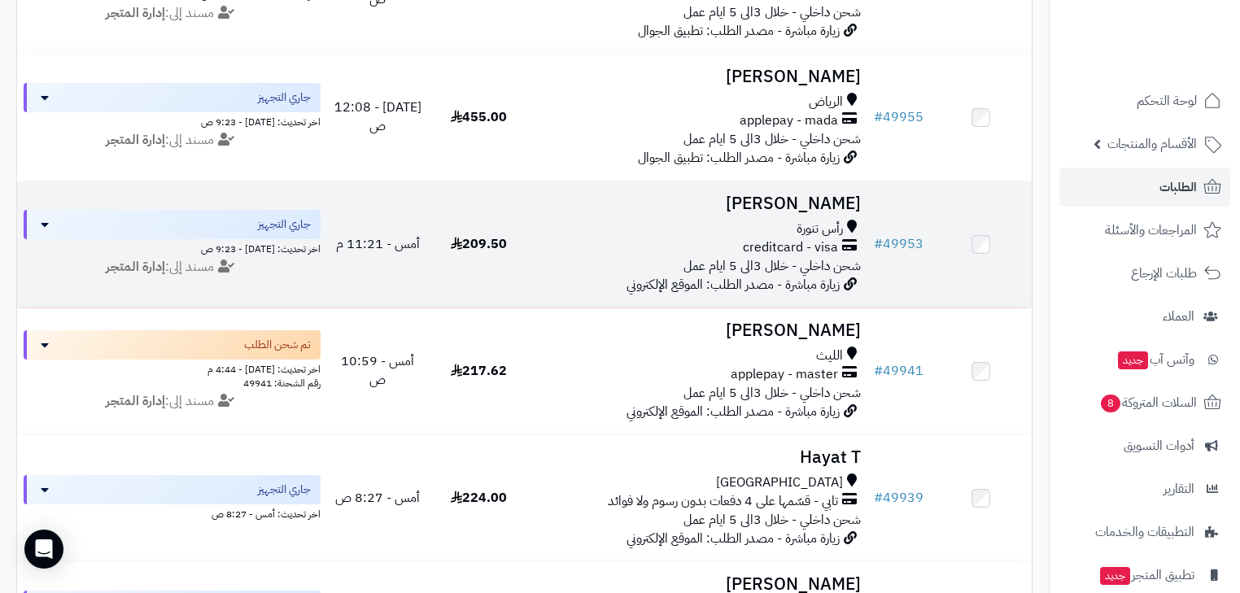
click at [804, 236] on span "رأس تنورة" at bounding box center [819, 229] width 46 height 19
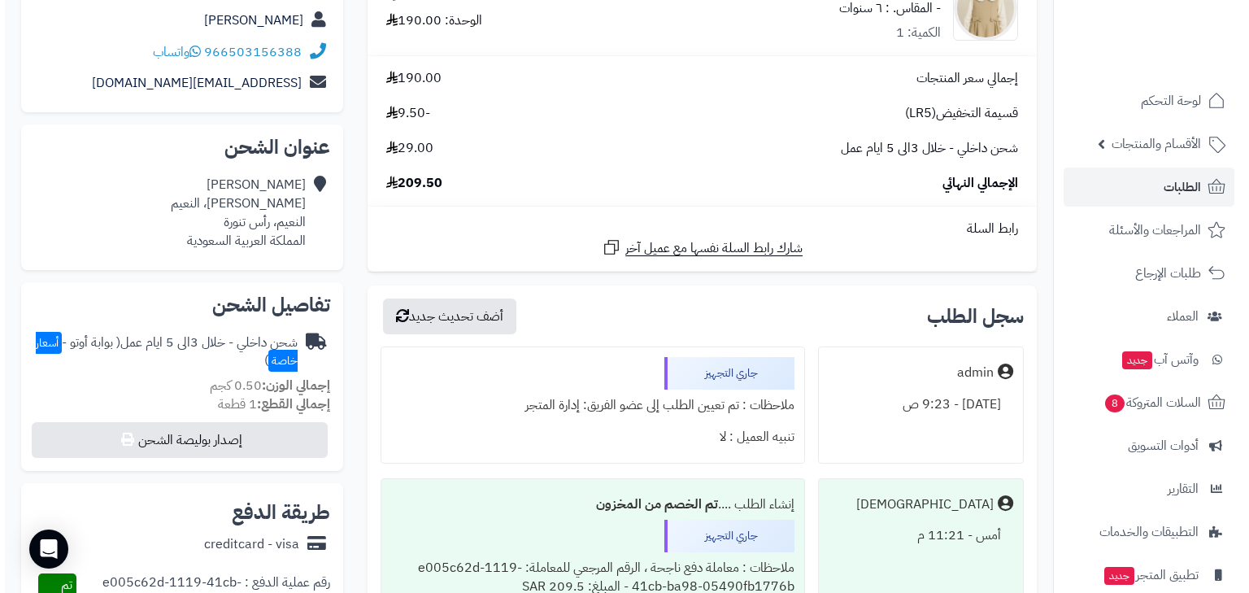
scroll to position [456, 0]
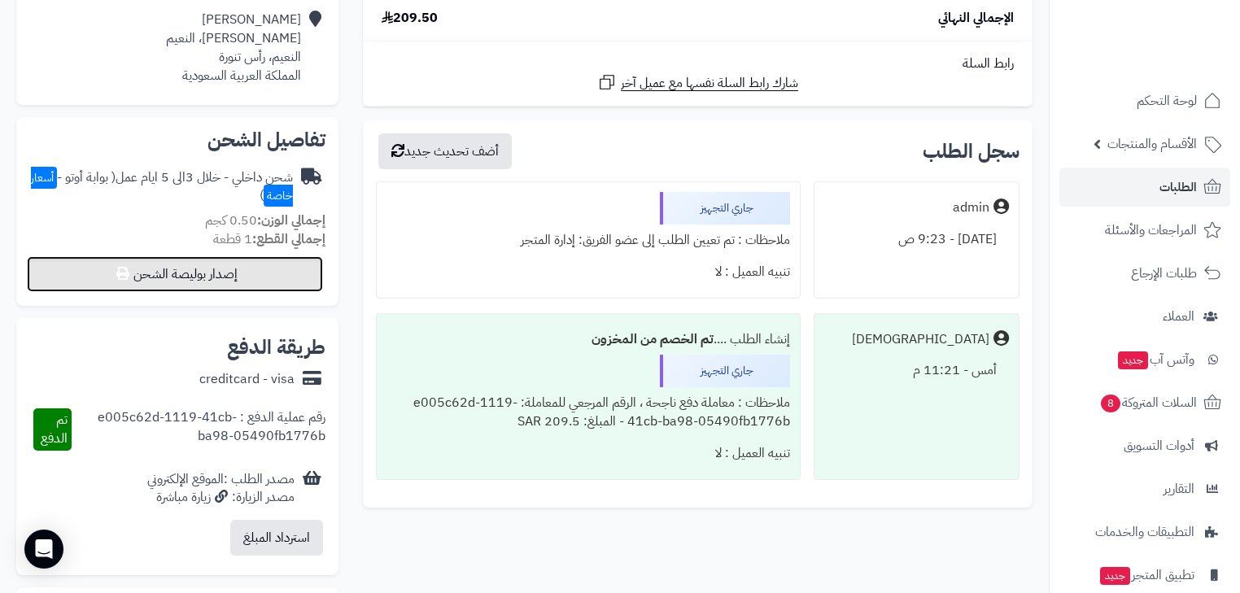
click at [264, 273] on button "إصدار بوليصة الشحن" at bounding box center [175, 274] width 296 height 36
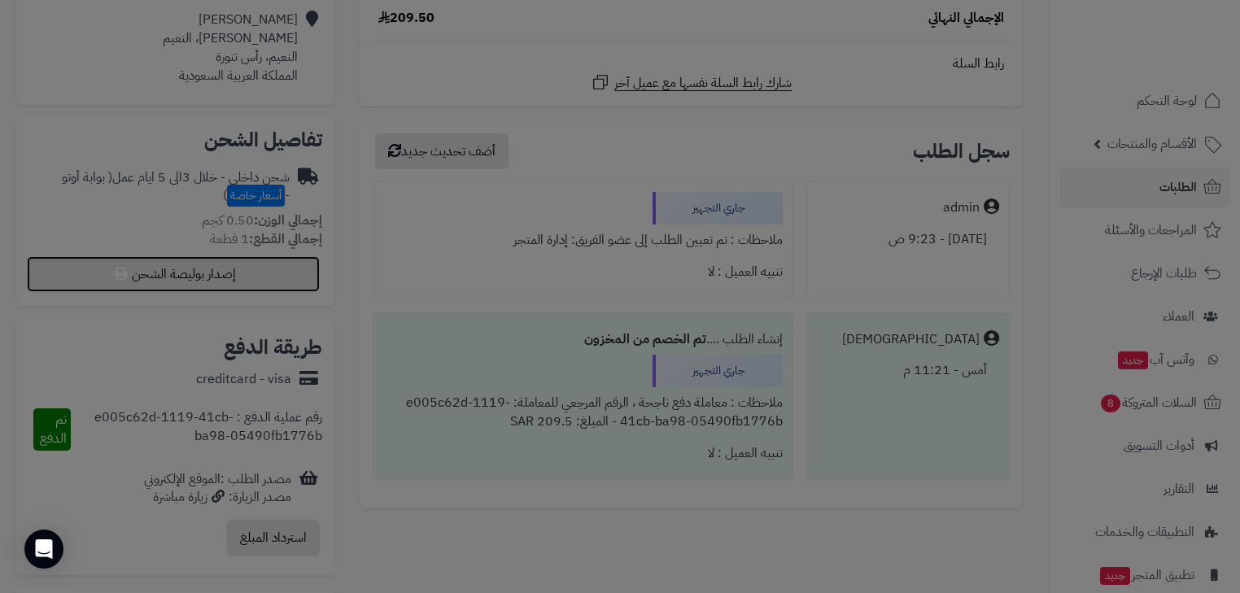
select select "***"
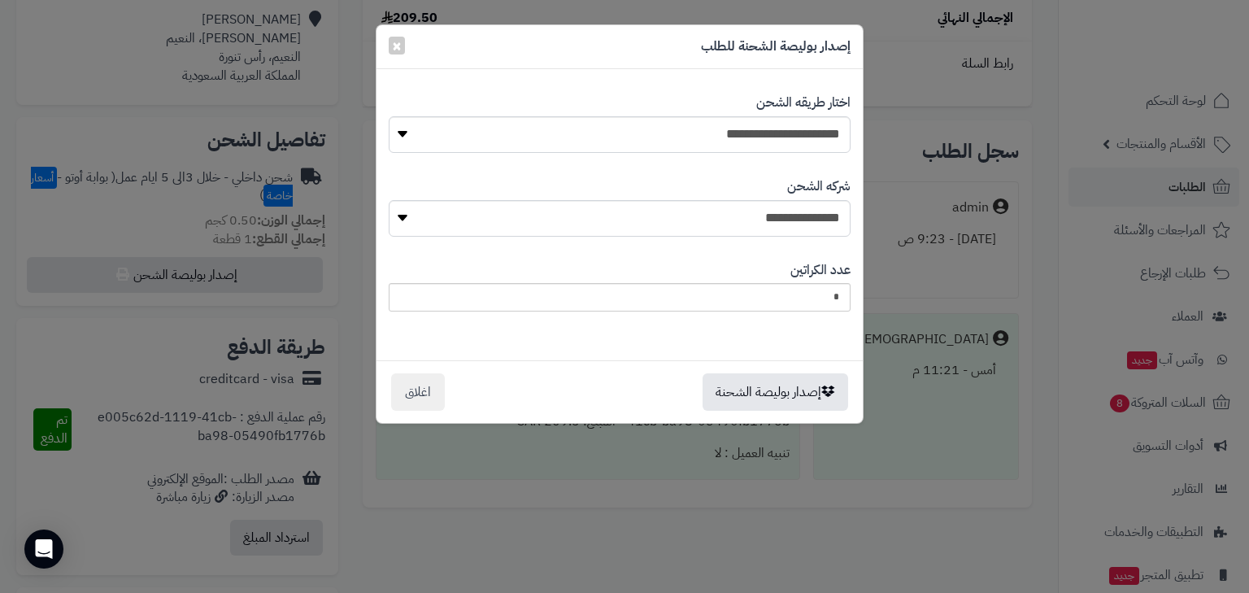
click at [820, 244] on div "**********" at bounding box center [620, 207] width 462 height 84
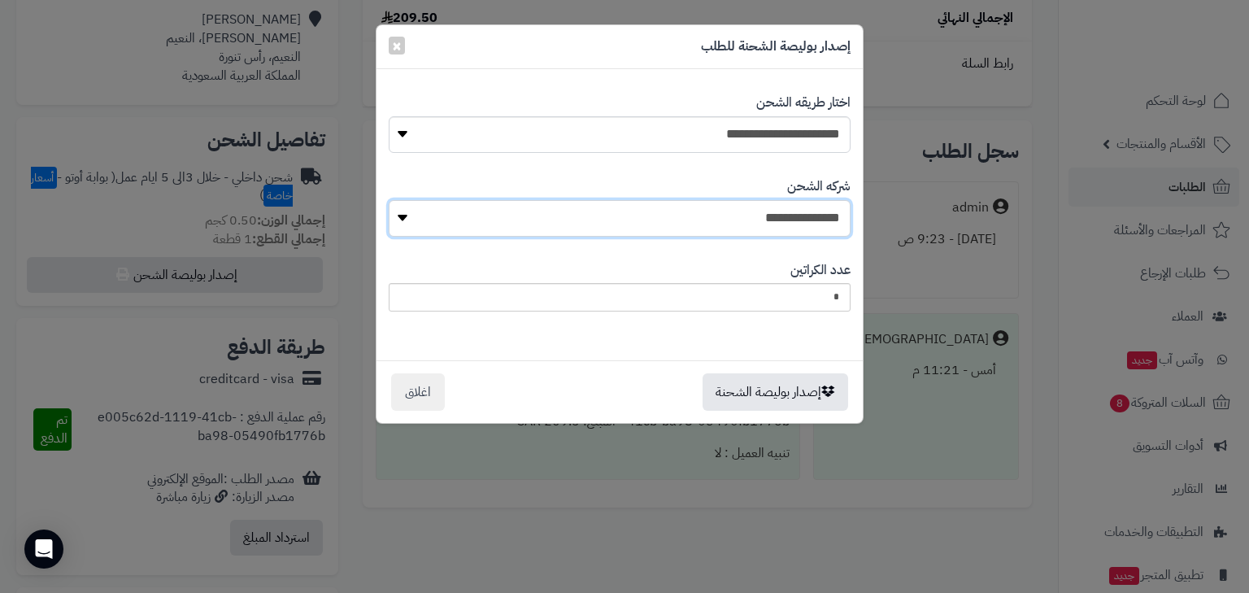
click at [830, 224] on select "**********" at bounding box center [620, 218] width 462 height 37
select select "****"
click at [393, 200] on select "**********" at bounding box center [620, 218] width 462 height 37
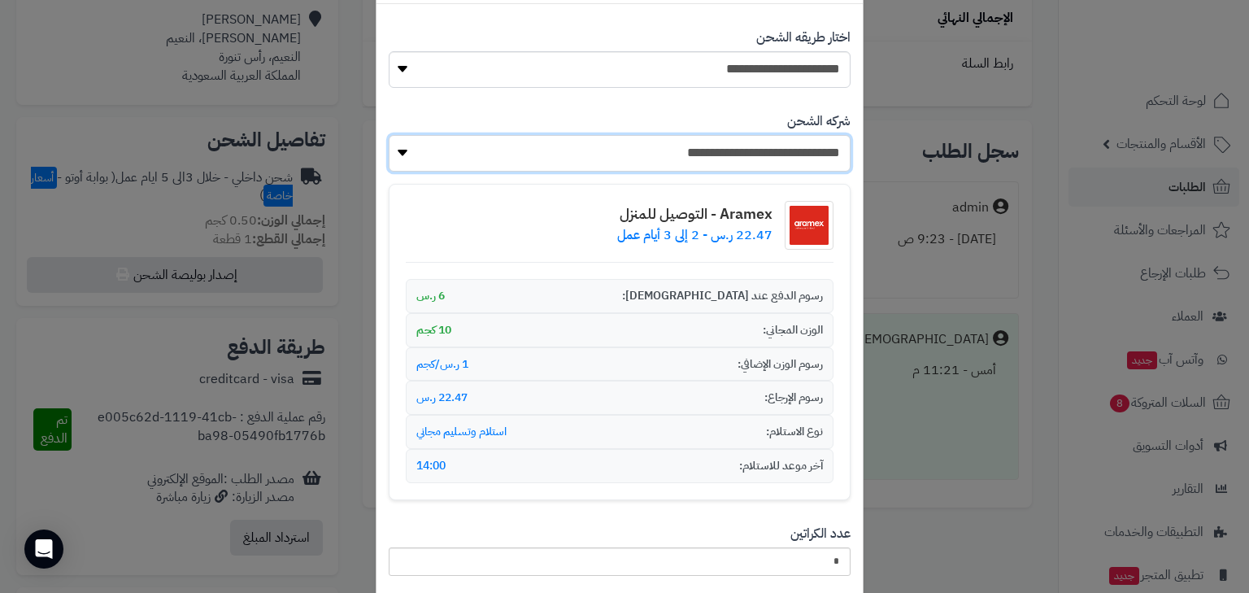
scroll to position [181, 0]
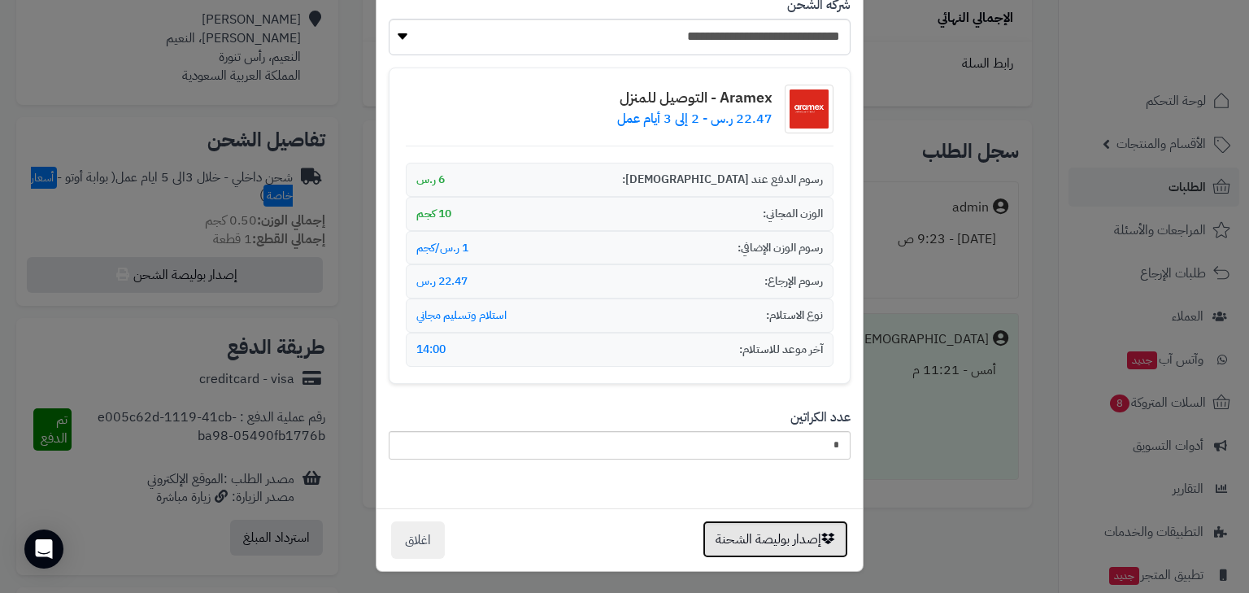
click at [783, 530] on button "إصدار بوليصة الشحنة" at bounding box center [776, 539] width 146 height 37
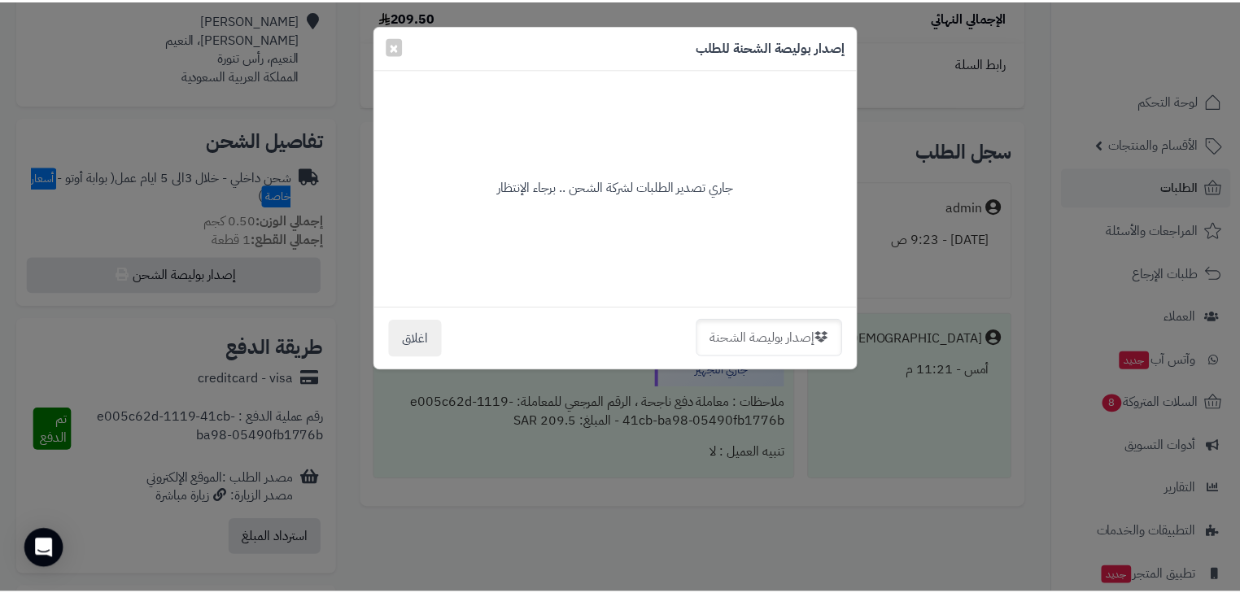
scroll to position [0, 0]
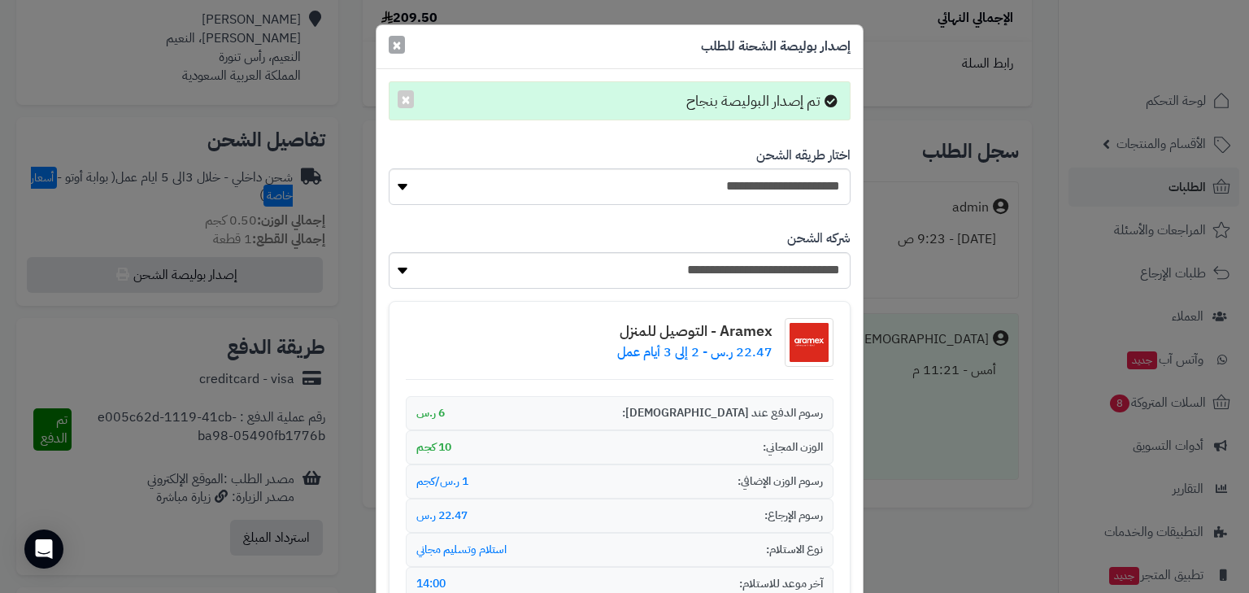
click at [401, 47] on span "×" at bounding box center [397, 45] width 10 height 24
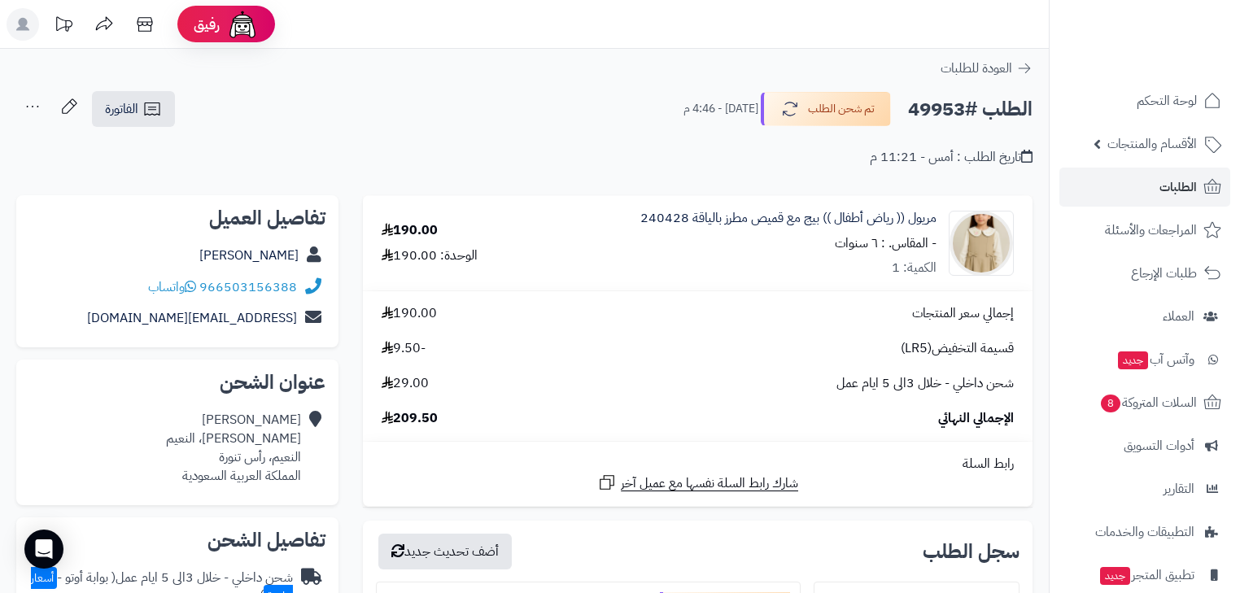
scroll to position [400, 0]
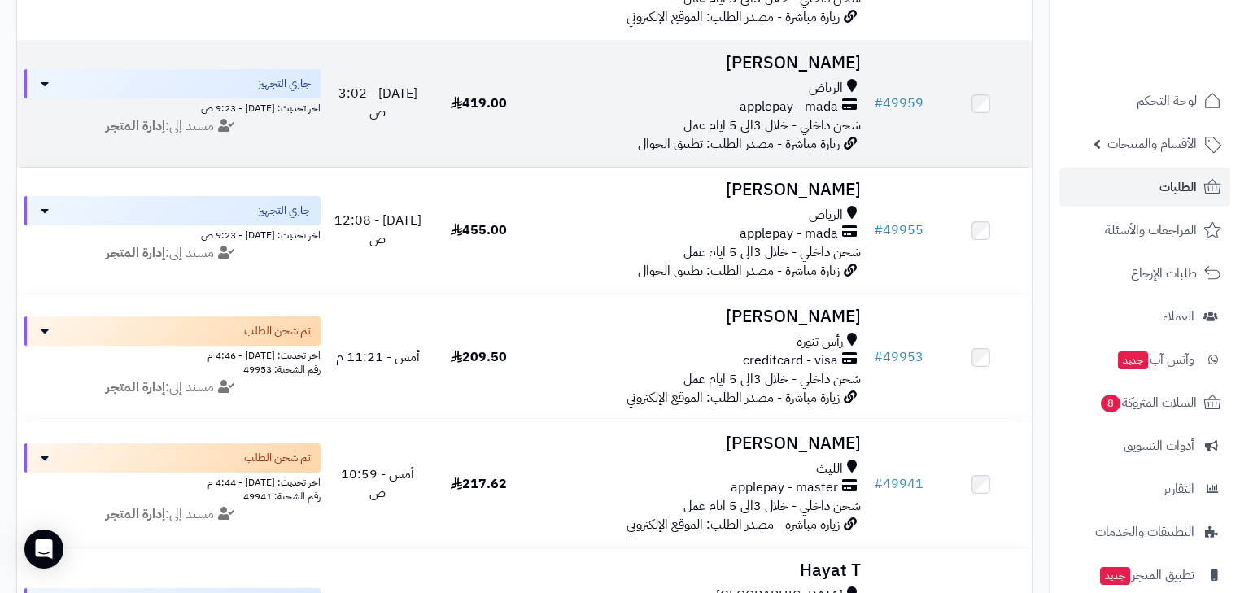
scroll to position [447, 0]
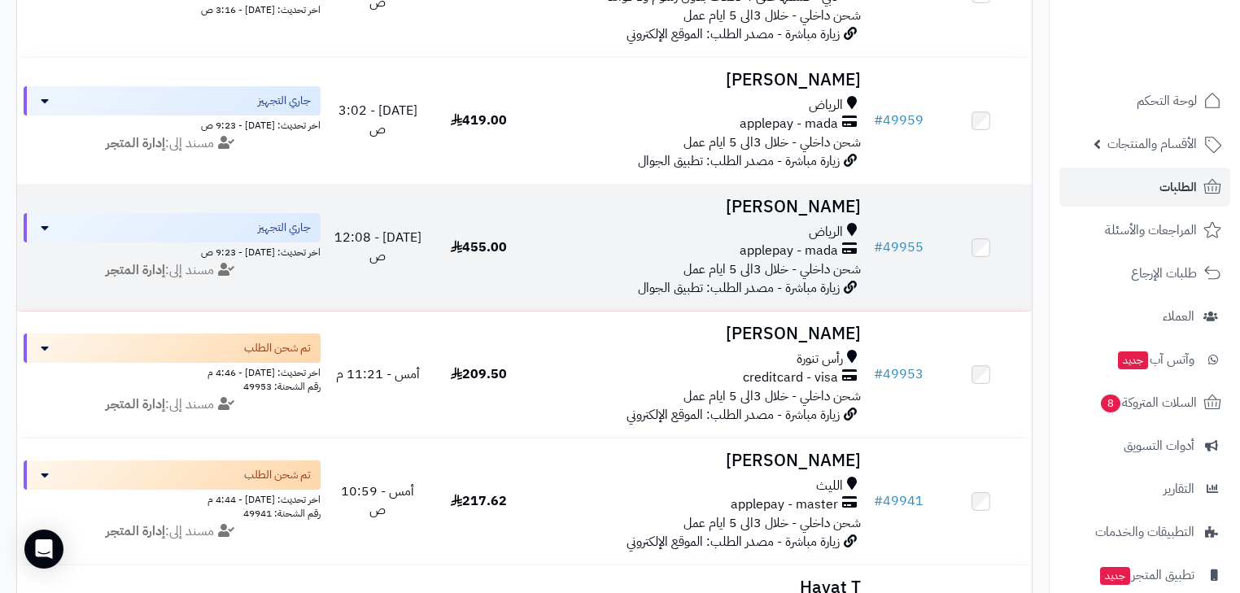
click at [766, 238] on div "الرياض" at bounding box center [698, 232] width 325 height 19
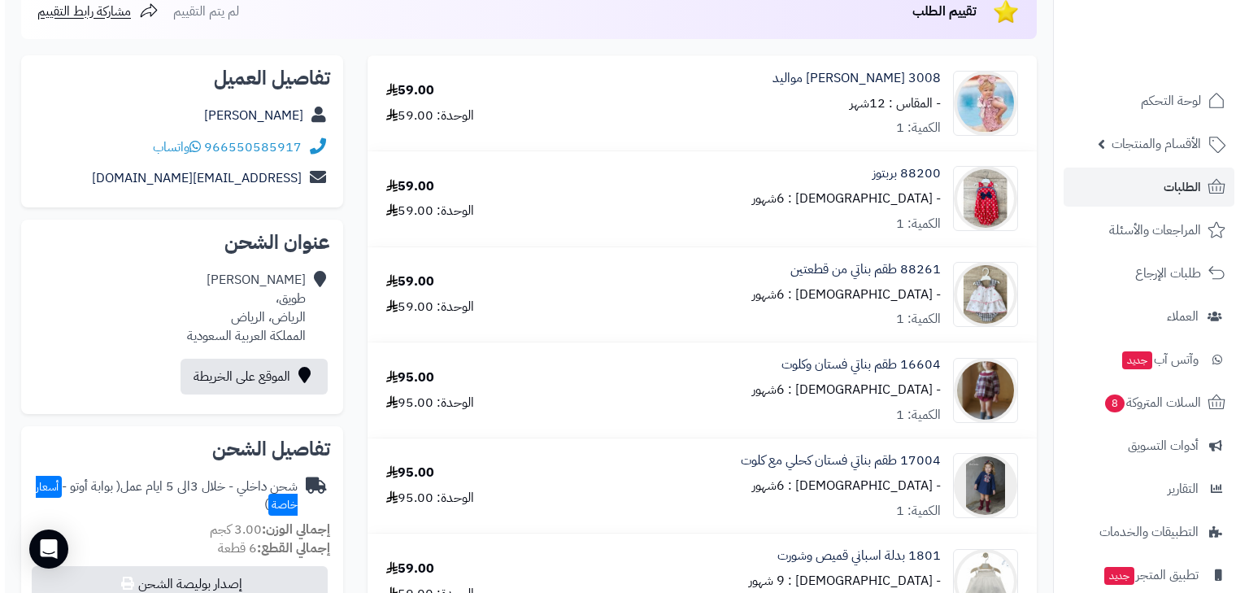
scroll to position [260, 0]
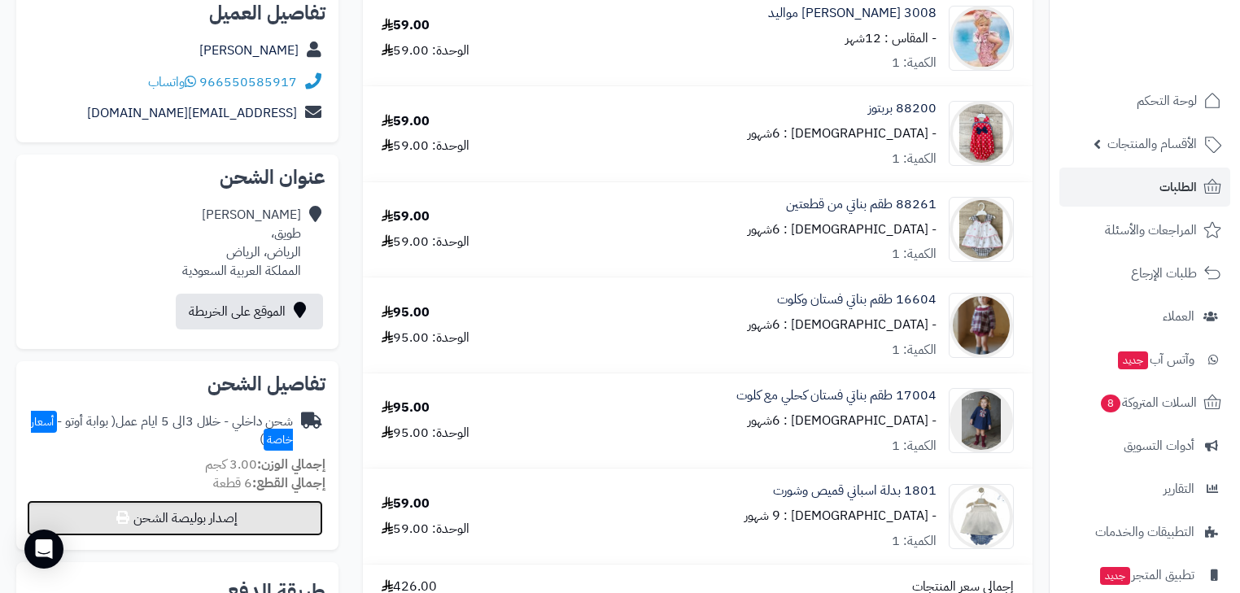
click at [227, 522] on button "إصدار بوليصة الشحن" at bounding box center [175, 518] width 296 height 36
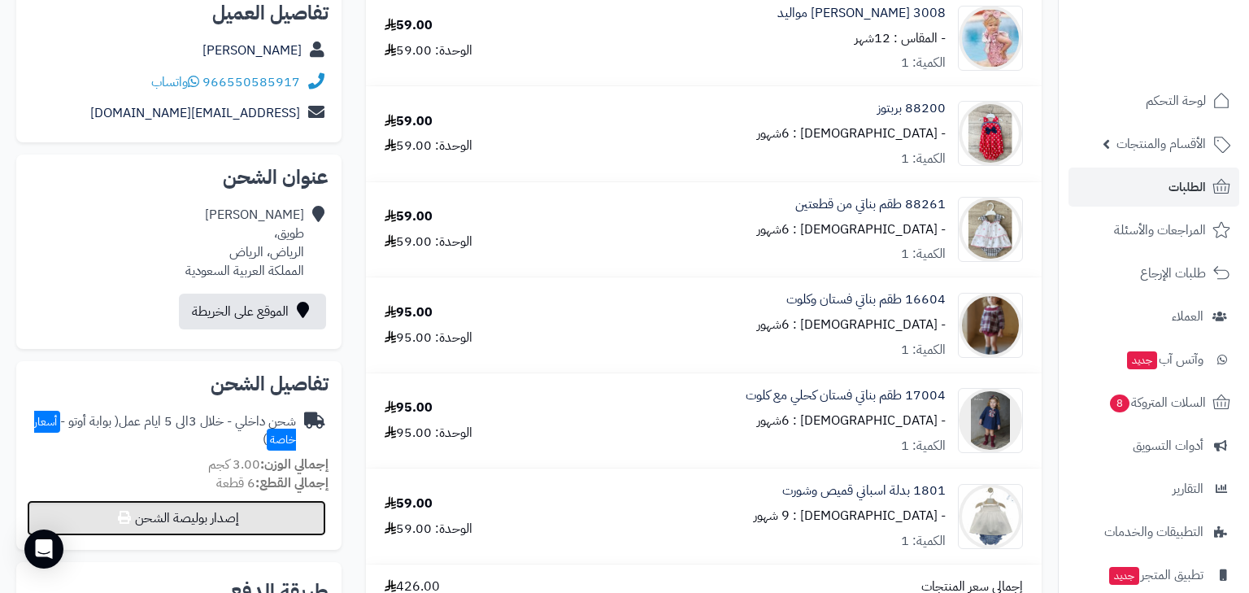
select select "***"
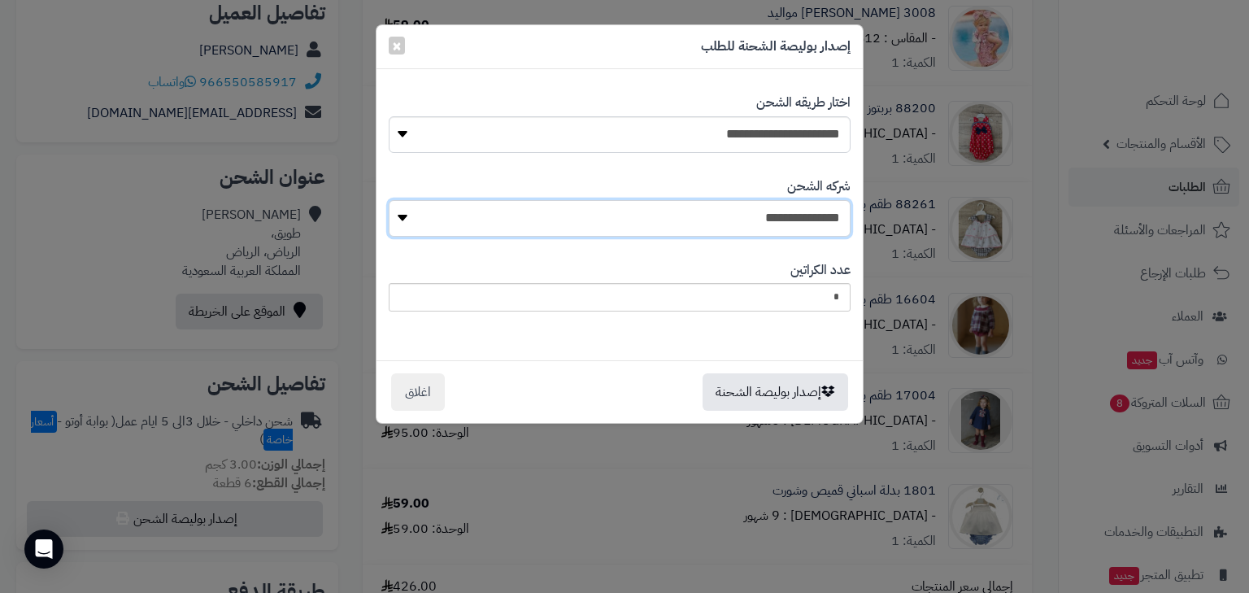
click at [736, 208] on select "**********" at bounding box center [620, 218] width 462 height 37
select select "****"
click at [393, 200] on select "**********" at bounding box center [620, 218] width 462 height 37
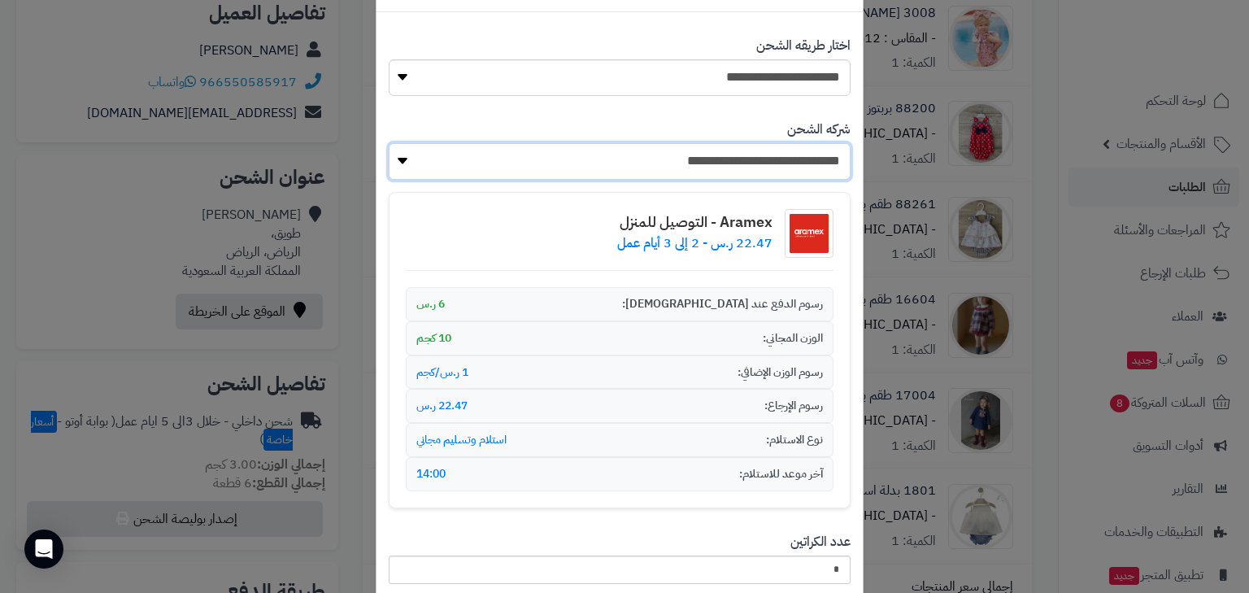
scroll to position [181, 0]
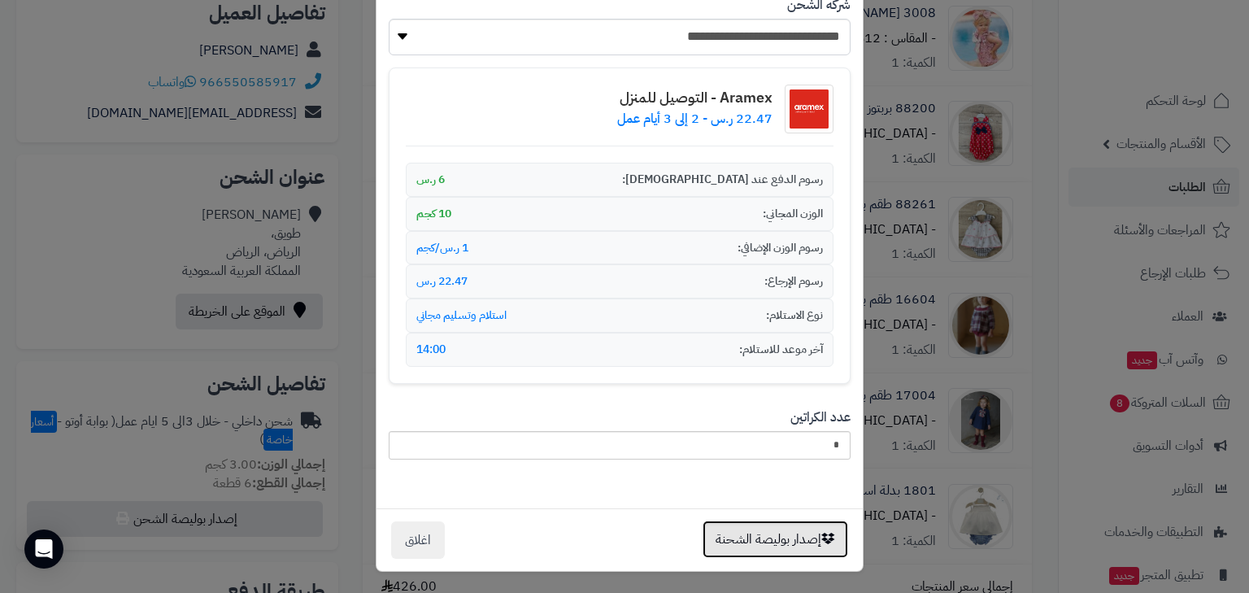
click at [789, 524] on button "إصدار بوليصة الشحنة" at bounding box center [776, 539] width 146 height 37
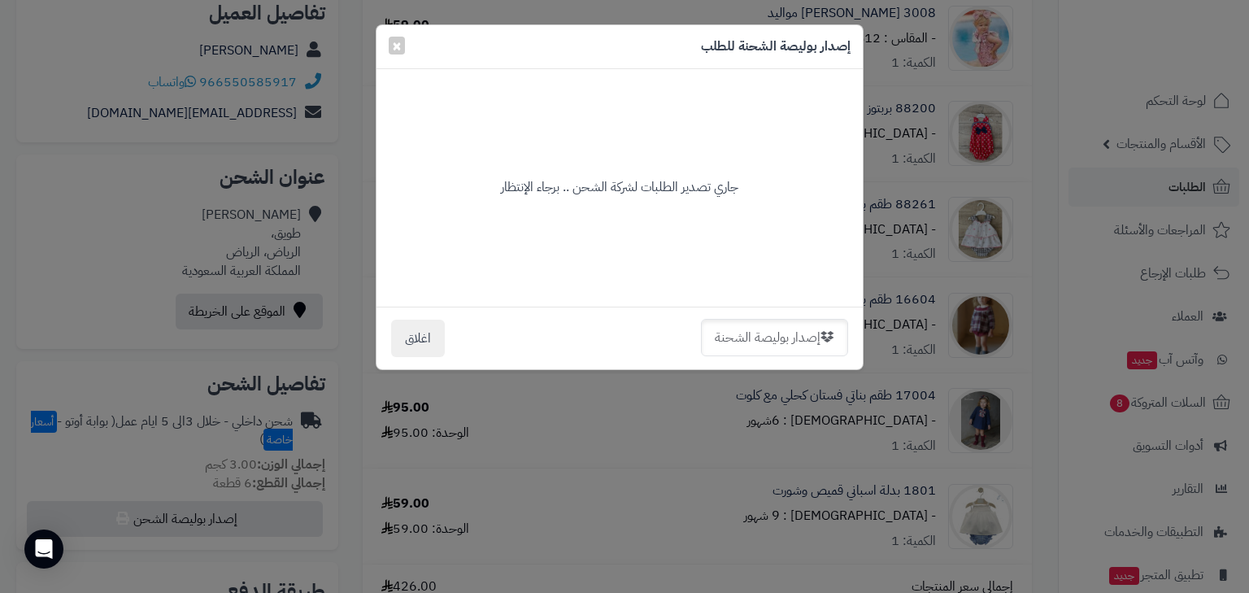
scroll to position [0, 0]
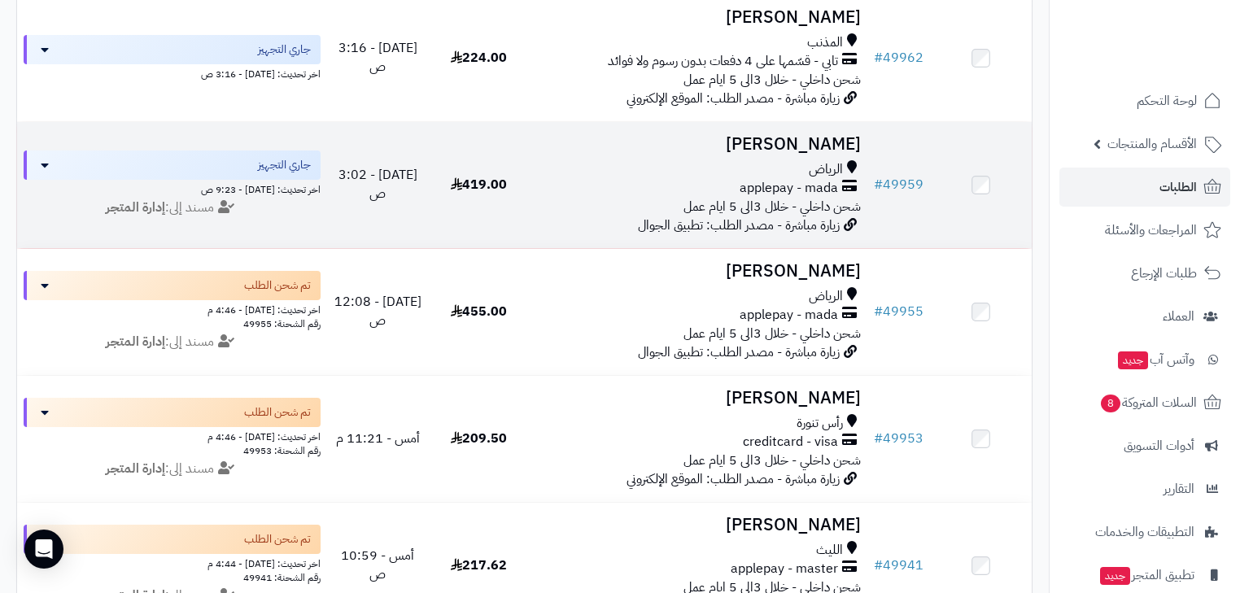
scroll to position [382, 0]
click at [760, 217] on span "شحن داخلي - خلال 3الى 5 ايام عمل" at bounding box center [771, 208] width 177 height 20
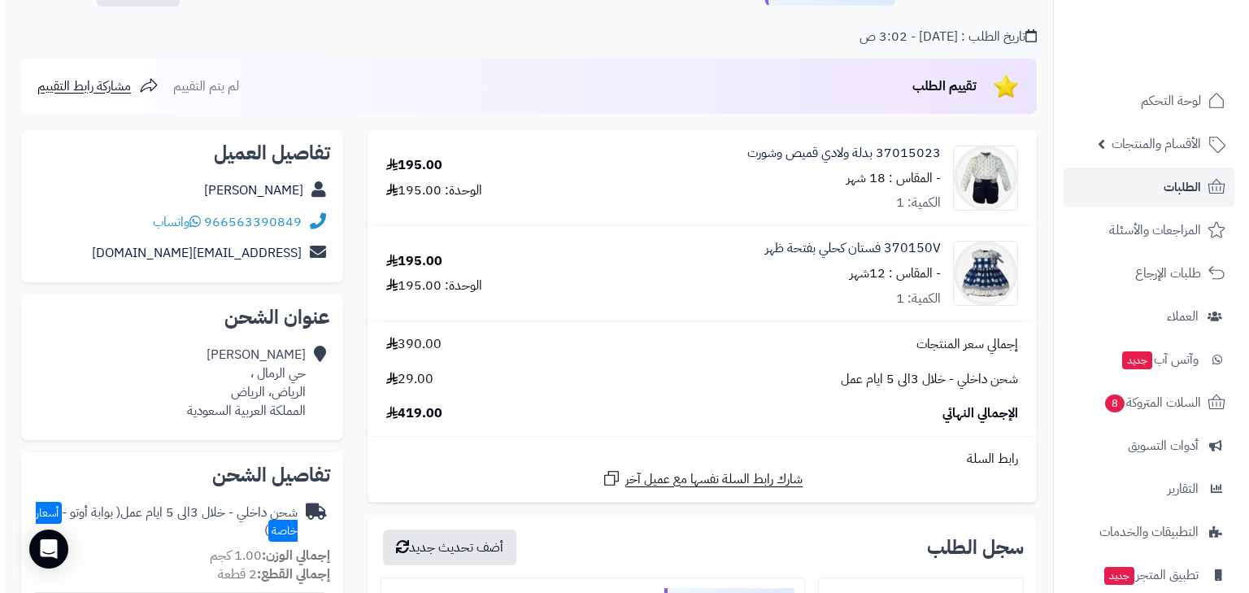
scroll to position [195, 0]
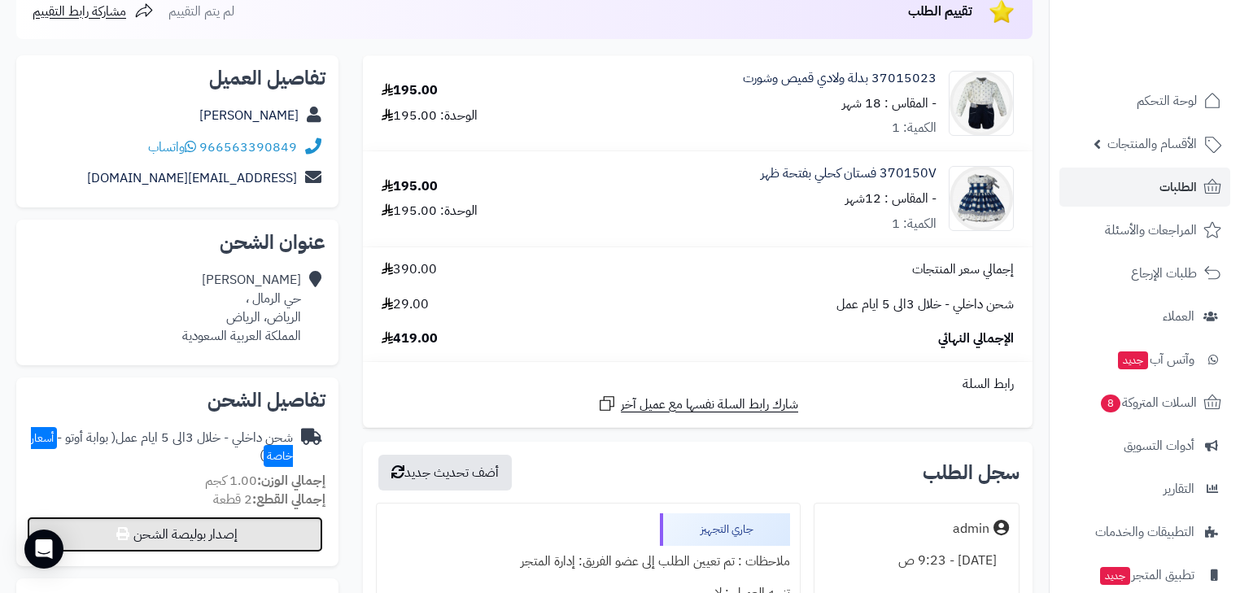
click at [281, 527] on button "إصدار بوليصة الشحن" at bounding box center [175, 535] width 296 height 36
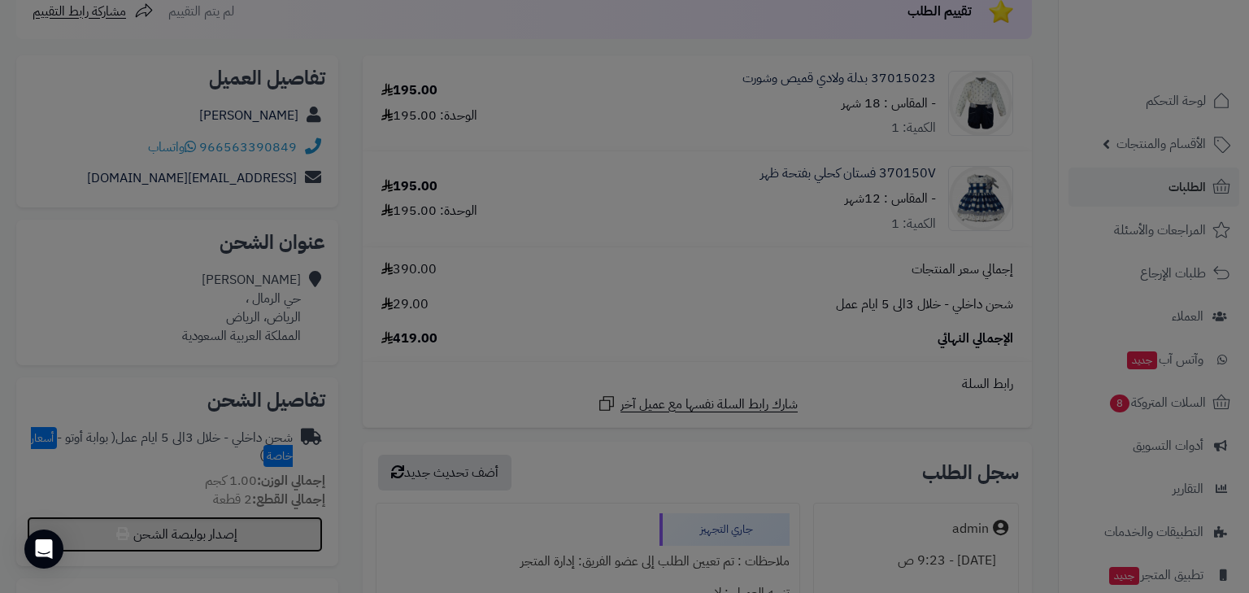
select select "***"
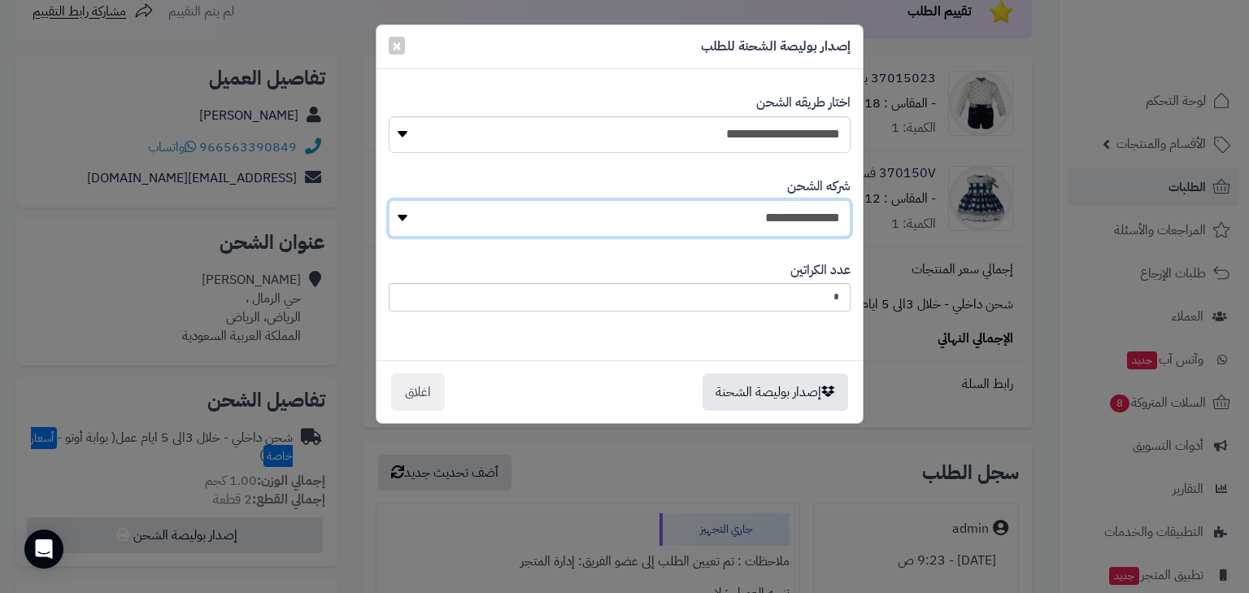
click at [767, 202] on select "**********" at bounding box center [620, 218] width 462 height 37
select select "****"
click at [393, 200] on select "**********" at bounding box center [620, 218] width 462 height 37
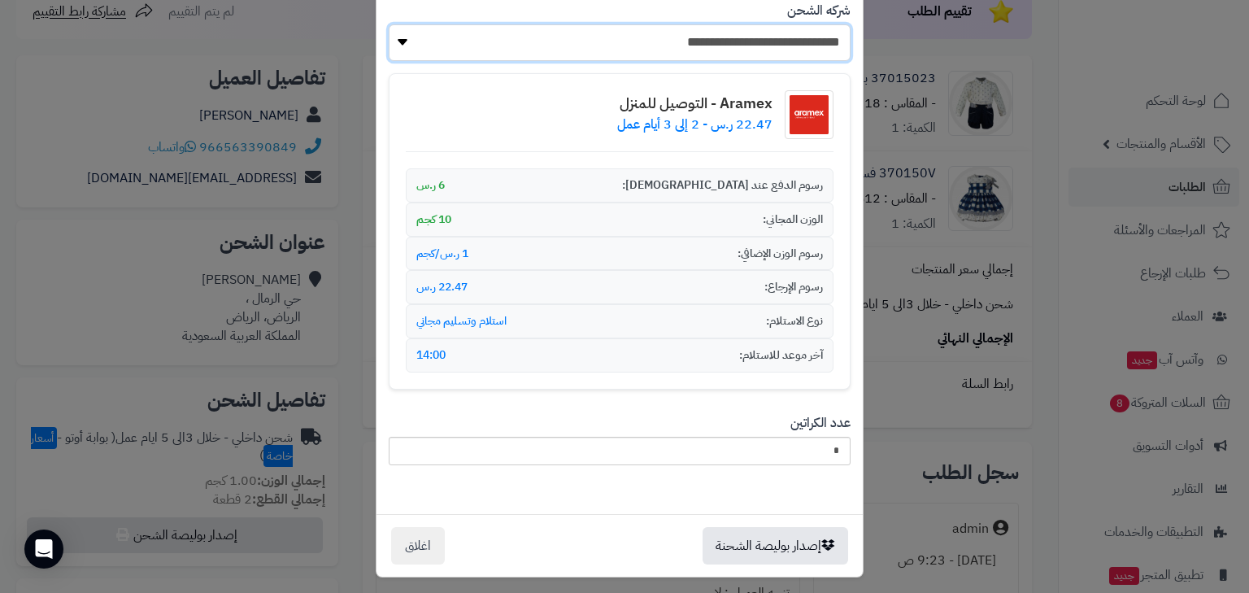
scroll to position [181, 0]
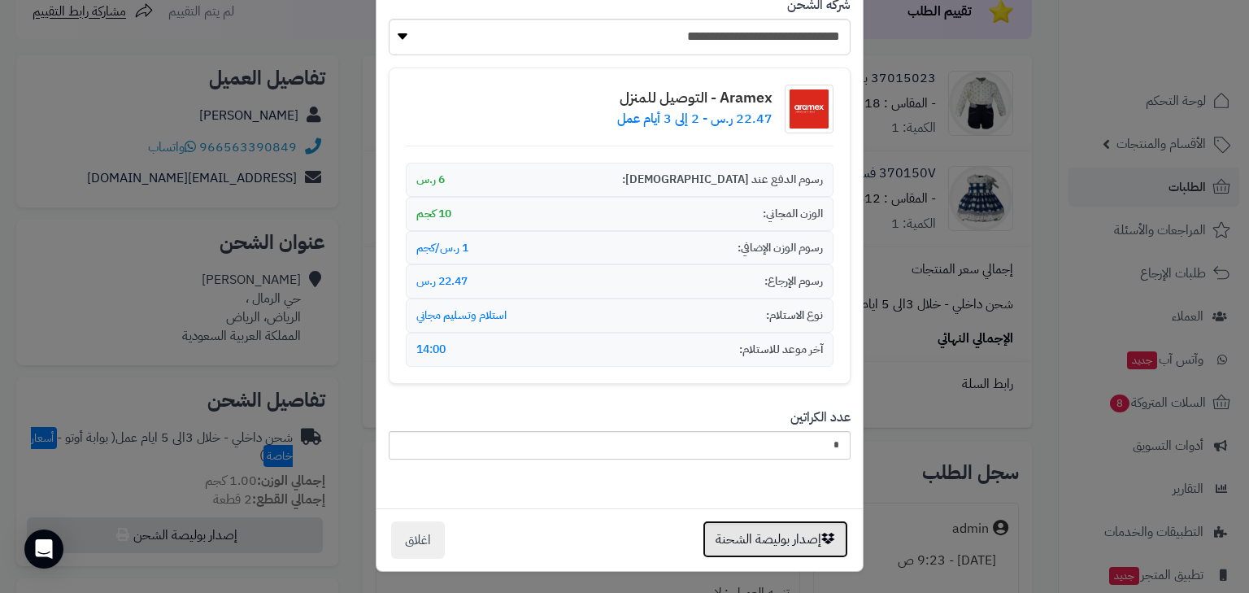
click at [815, 545] on button "إصدار بوليصة الشحنة" at bounding box center [776, 539] width 146 height 37
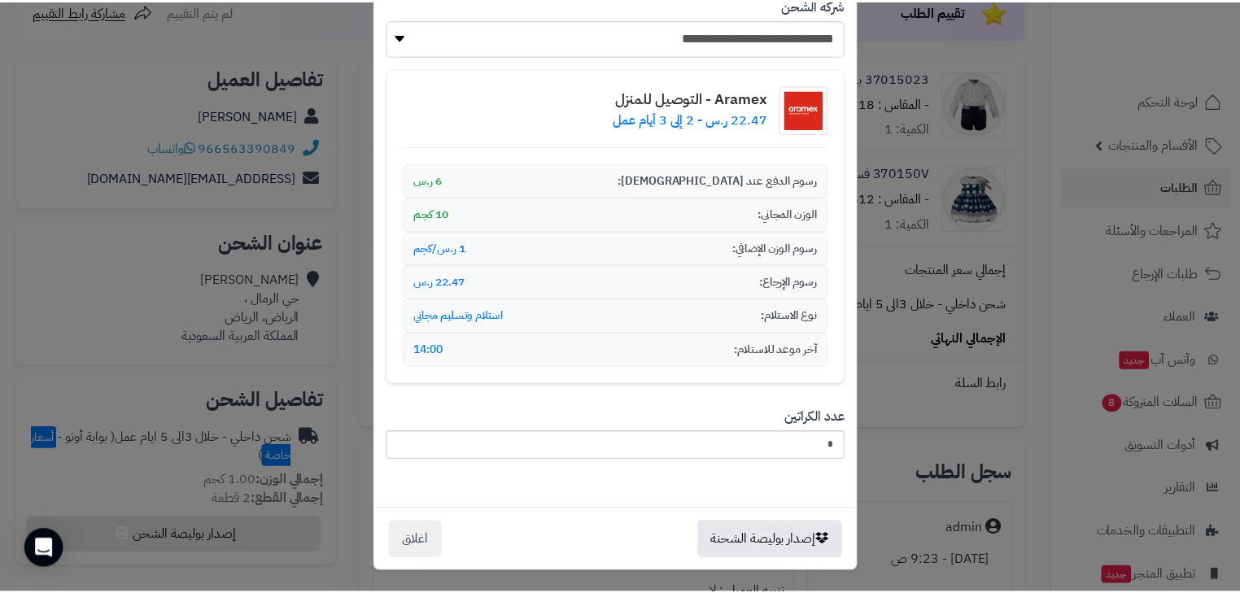
scroll to position [0, 0]
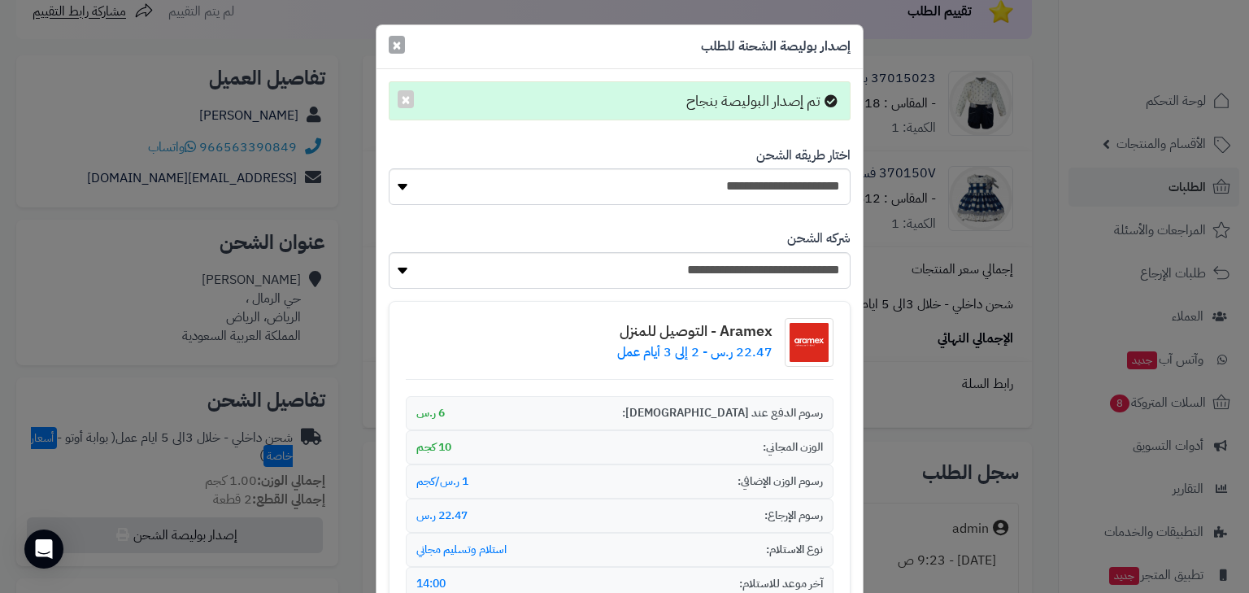
click at [405, 52] on button "×" at bounding box center [397, 45] width 16 height 18
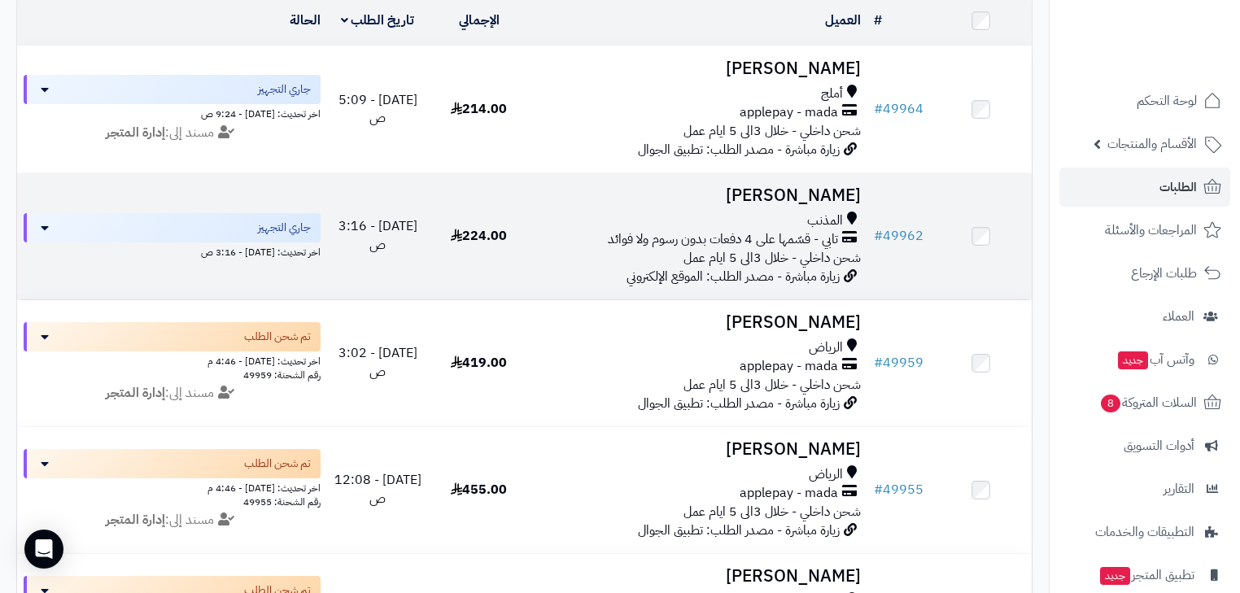
scroll to position [187, 0]
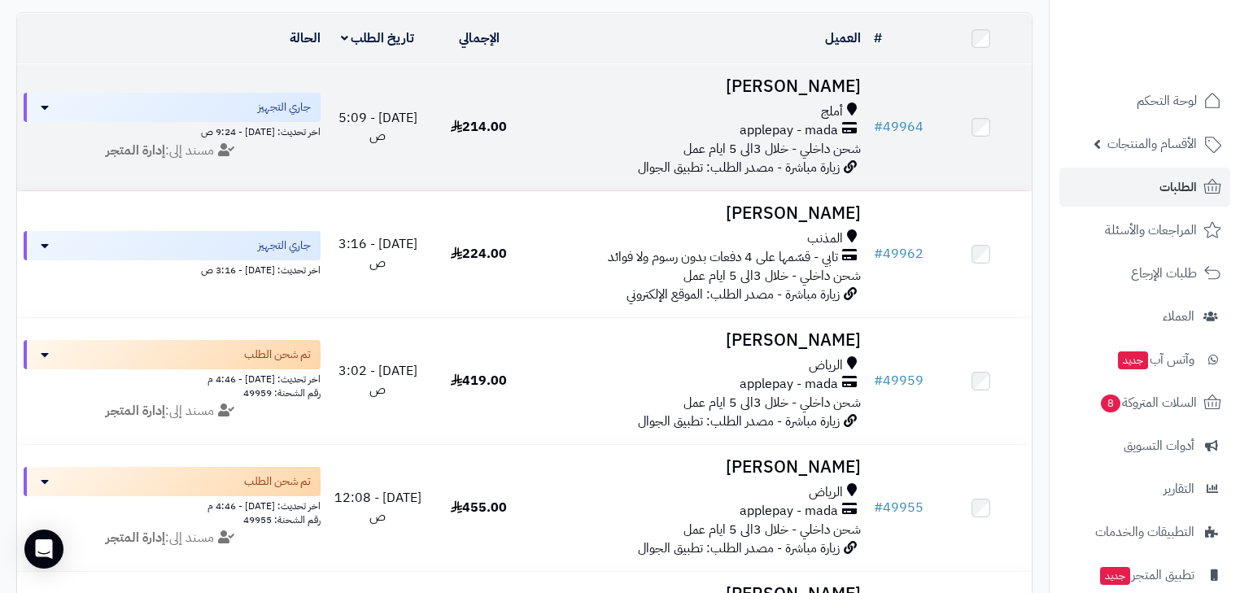
click at [804, 121] on div "أملج" at bounding box center [698, 111] width 325 height 19
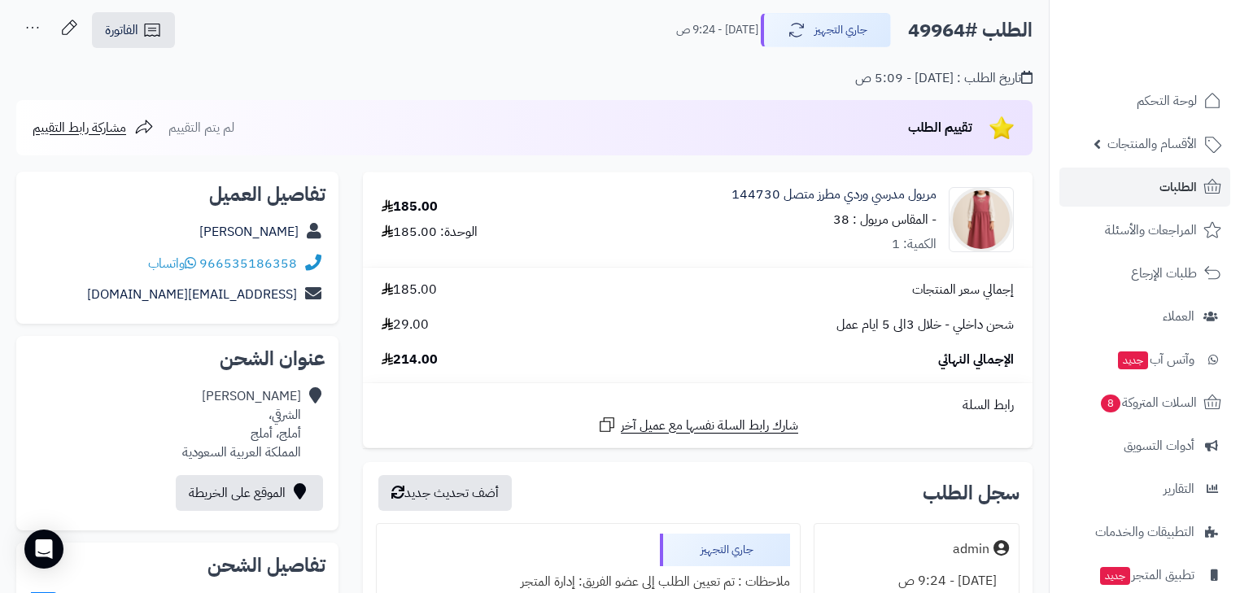
scroll to position [65, 0]
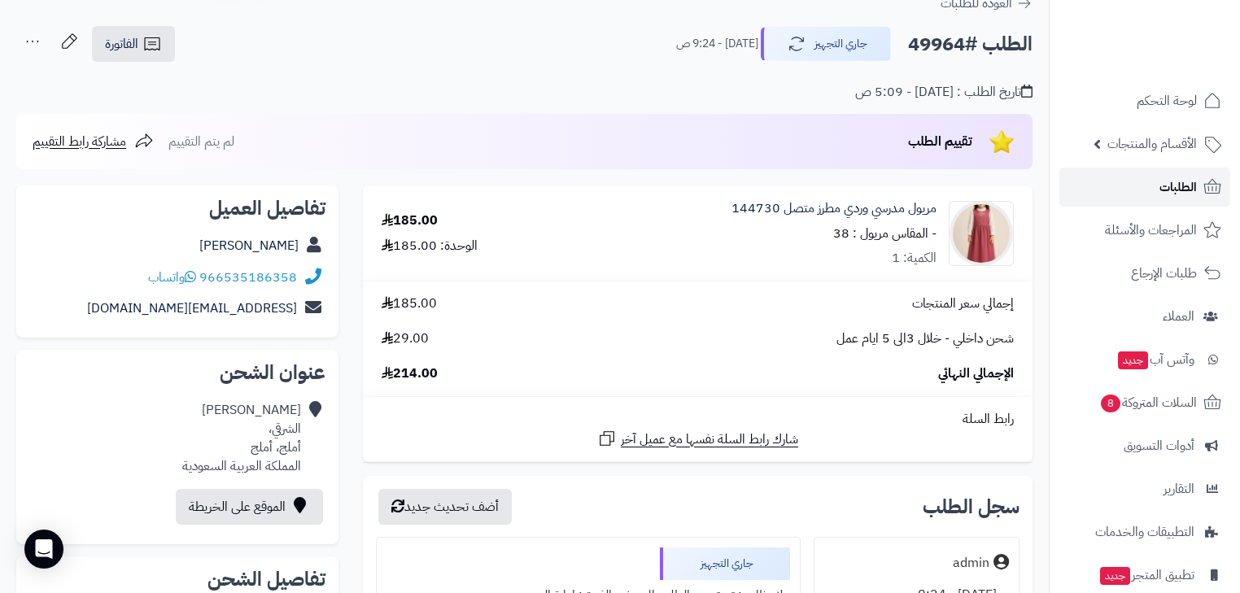
click at [1157, 182] on link "الطلبات" at bounding box center [1144, 187] width 171 height 39
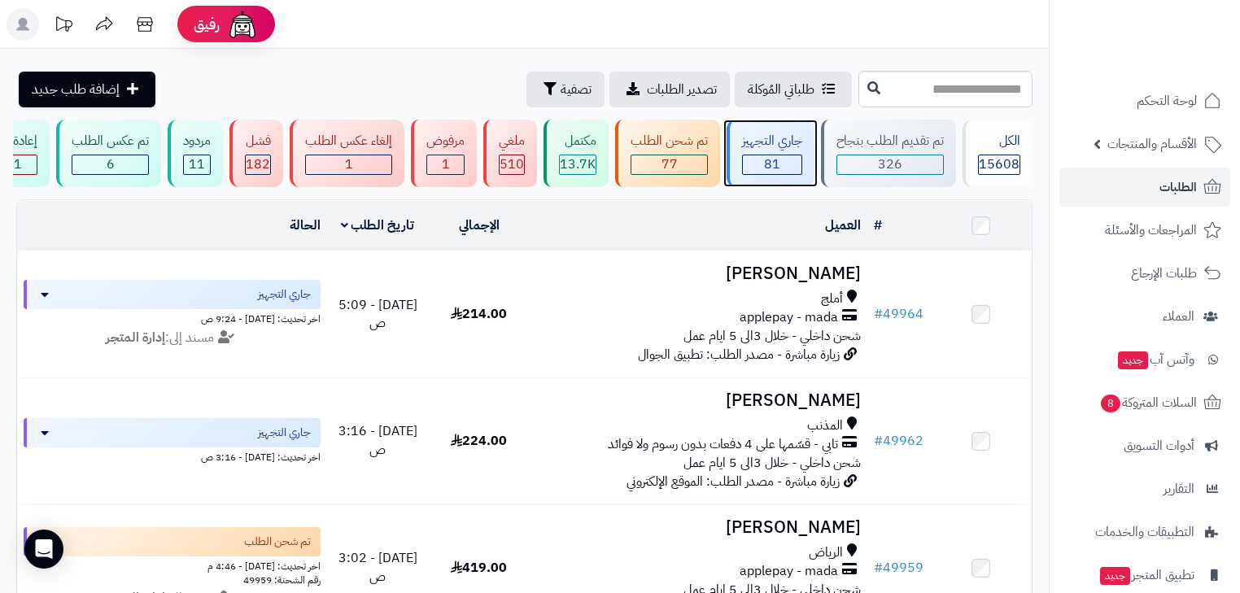
click at [767, 168] on span "81" at bounding box center [772, 165] width 16 height 20
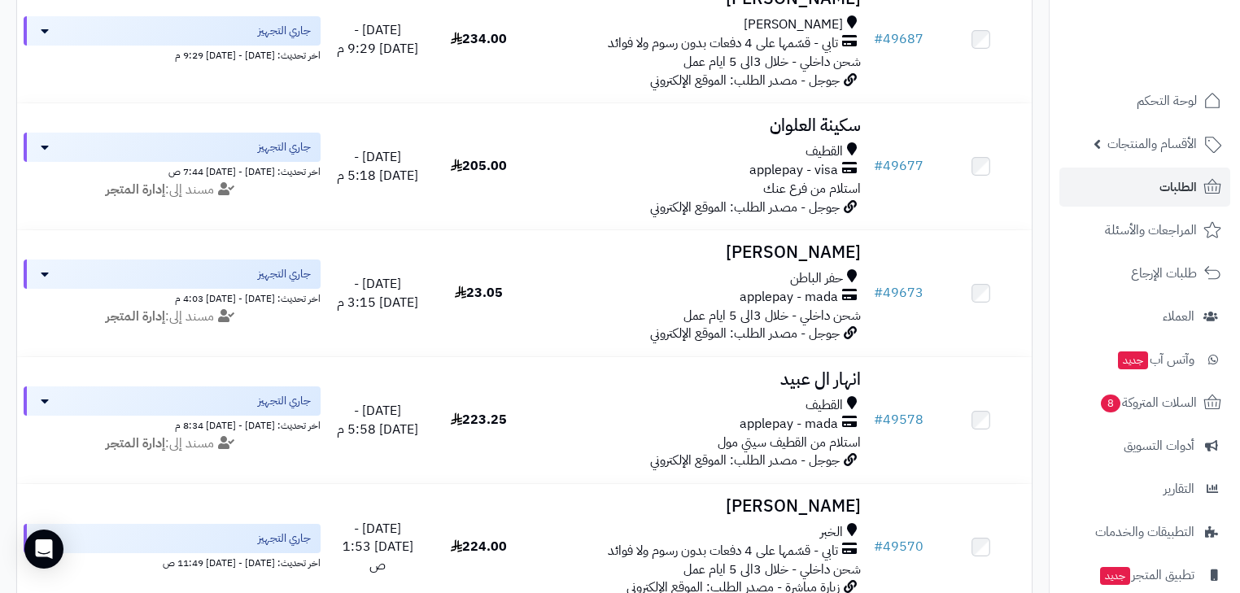
scroll to position [2400, 0]
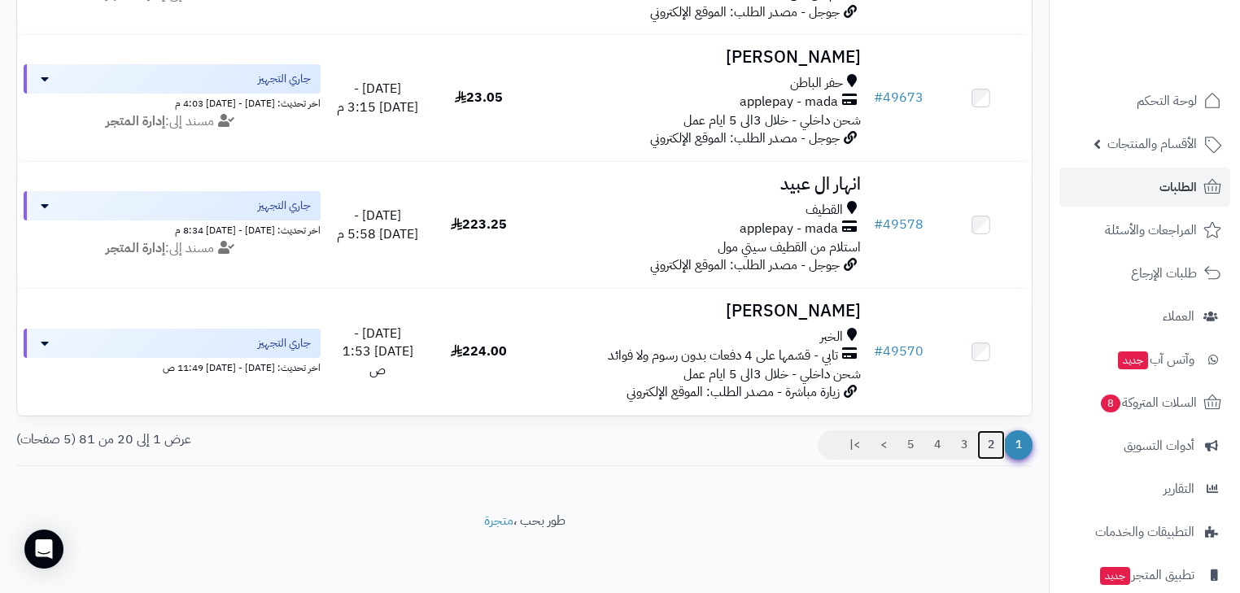
click at [979, 447] on link "2" at bounding box center [991, 444] width 28 height 29
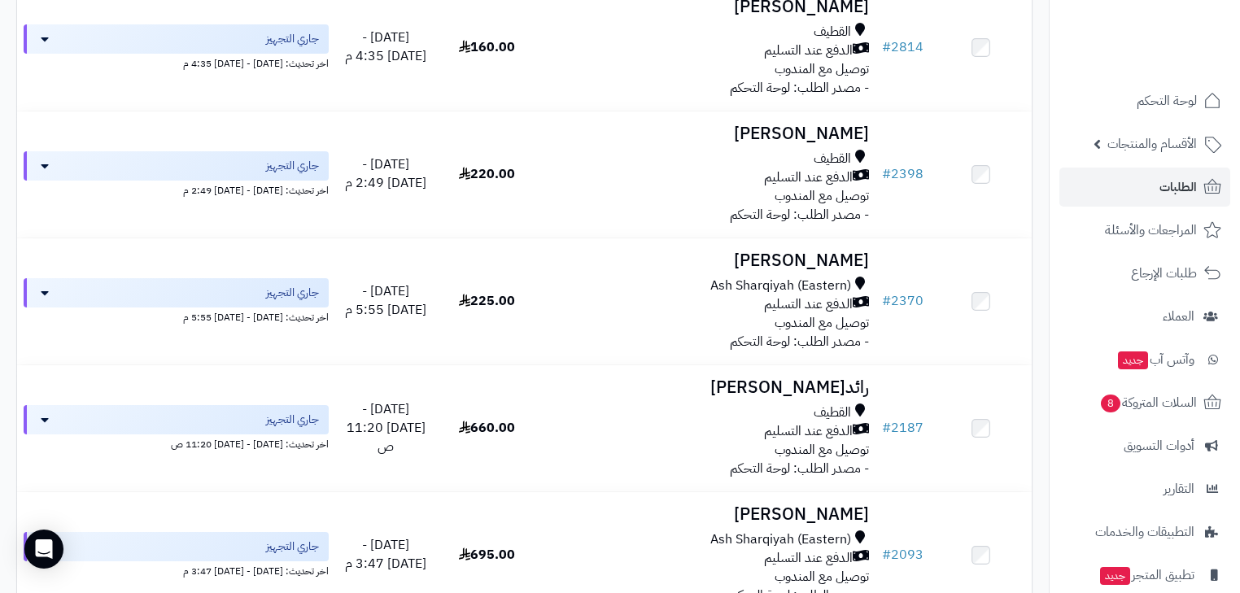
scroll to position [1041, 0]
